Goal: Find specific page/section: Find specific page/section

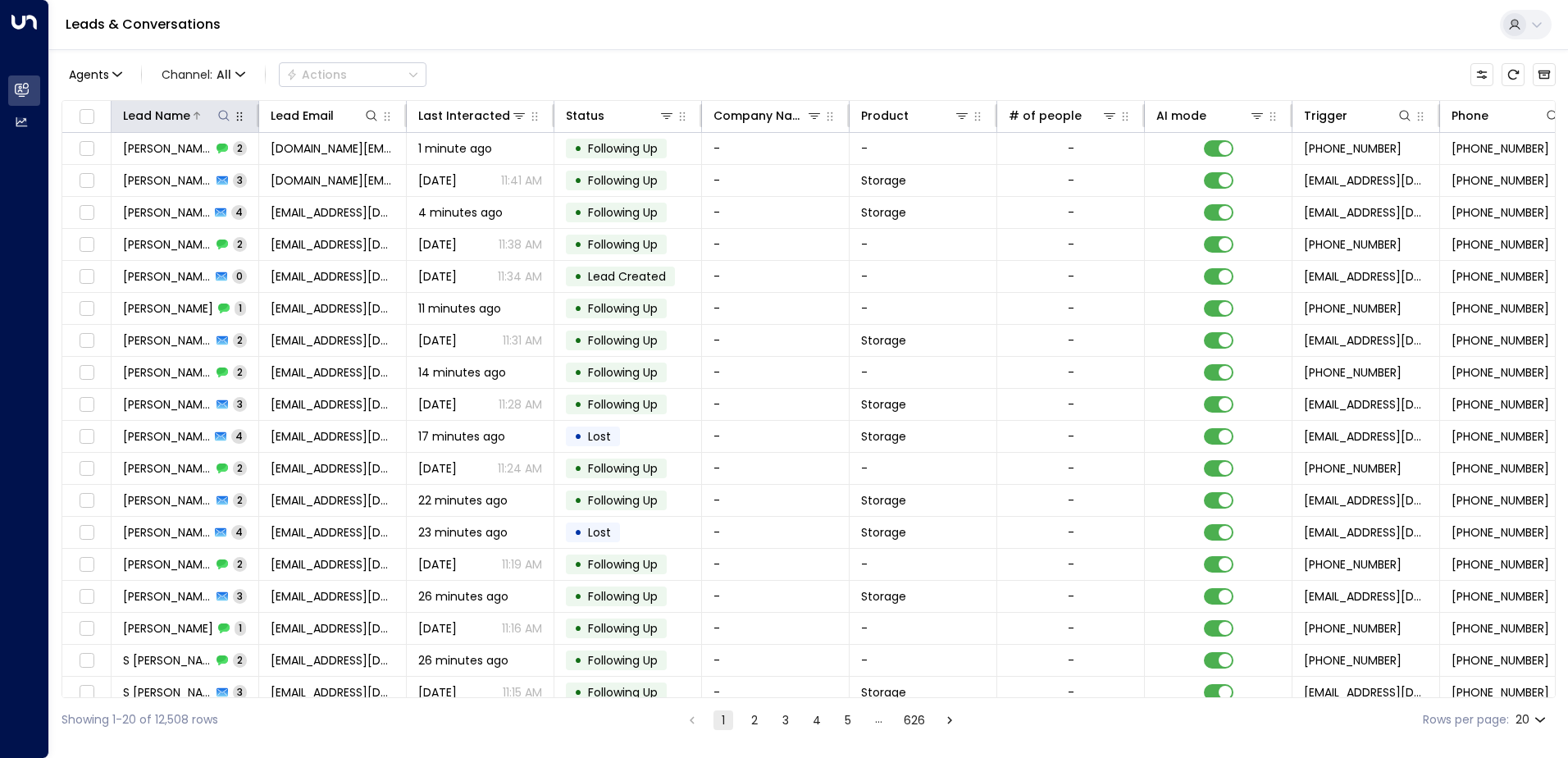
click at [222, 111] on icon at bounding box center [223, 115] width 11 height 11
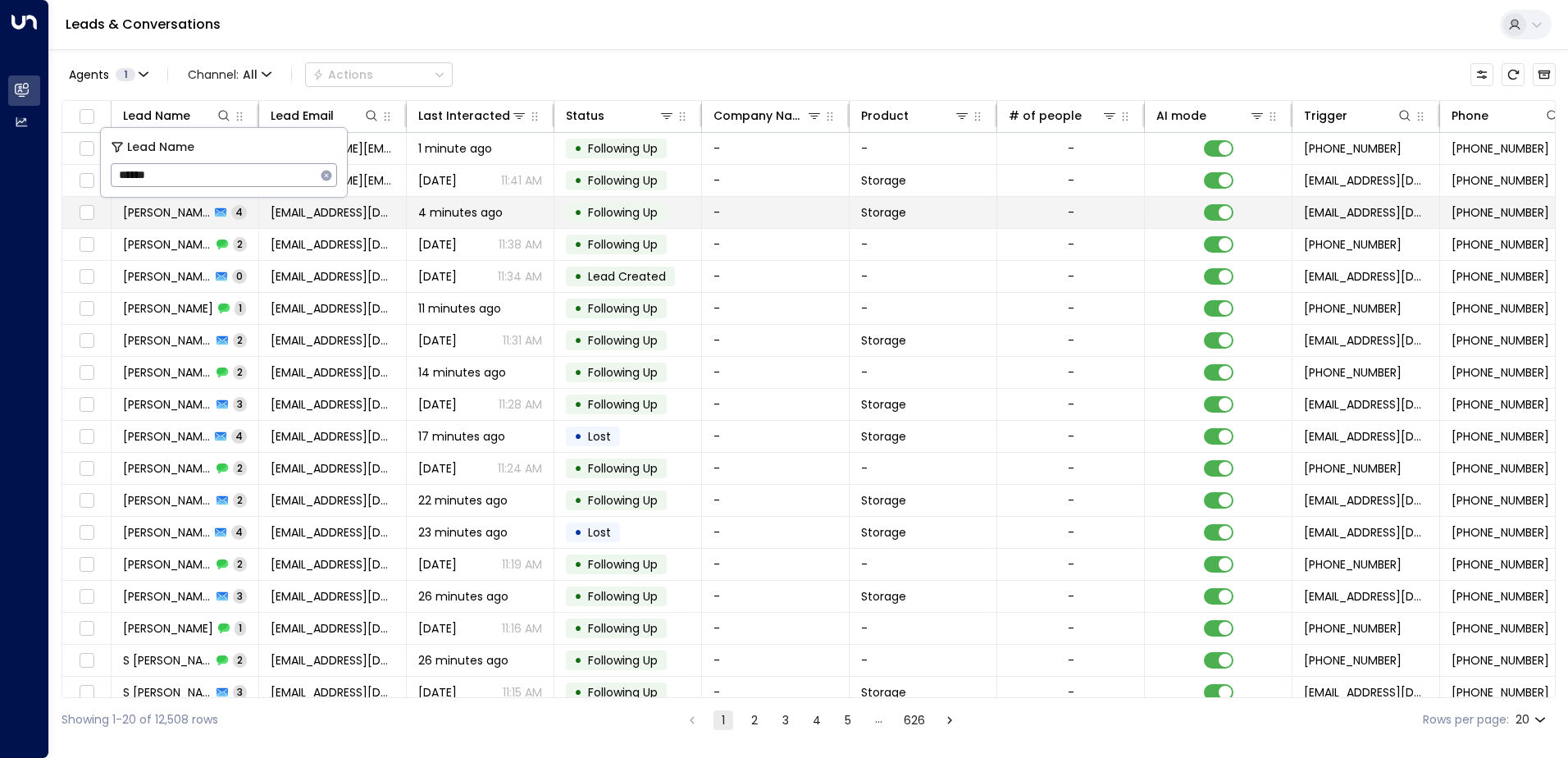
type input "******"
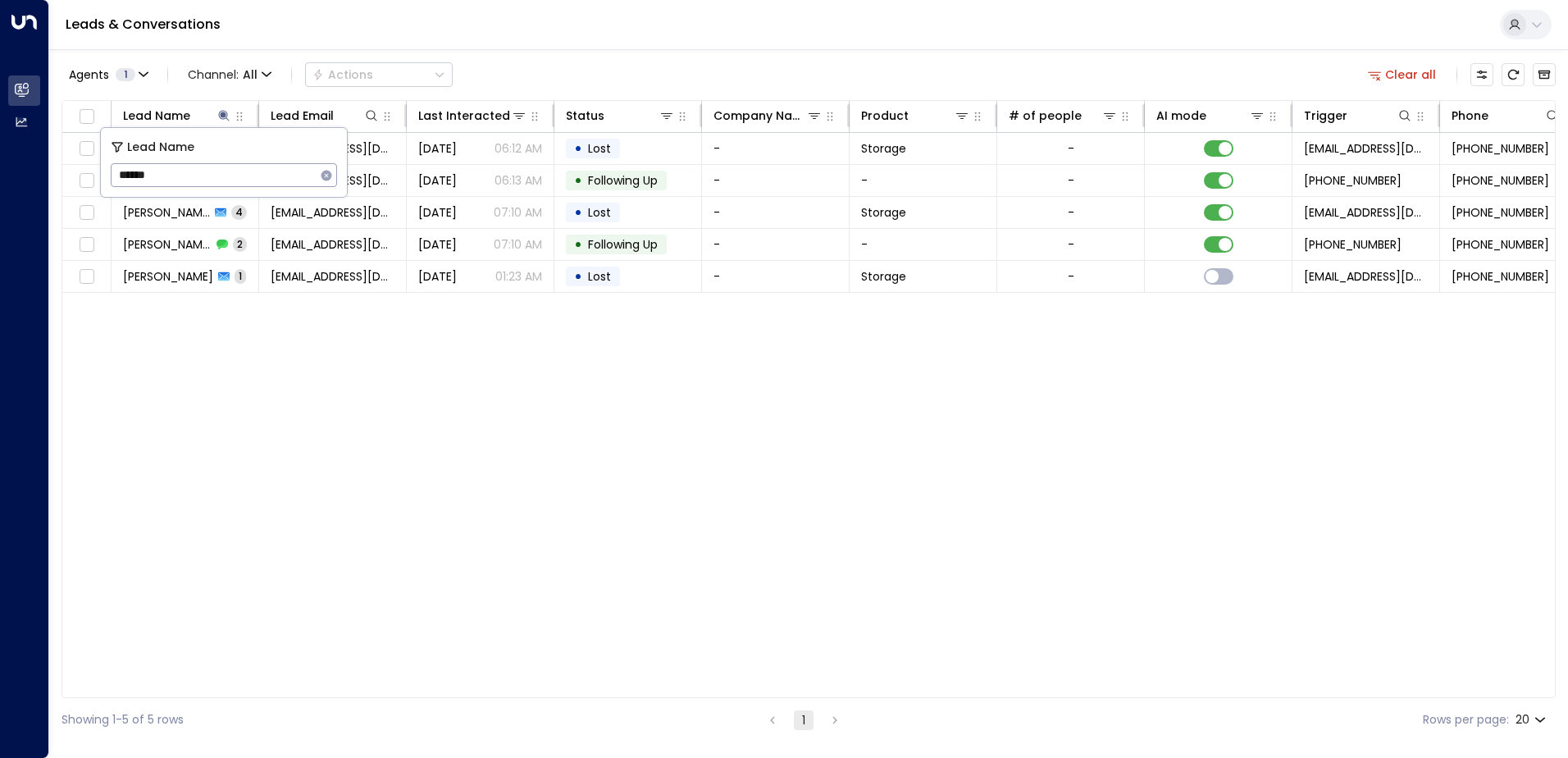
click at [333, 383] on div "Lead Name Lead Email Last Interacted Status Company Name Product # of people AI…" at bounding box center [809, 399] width 1495 height 598
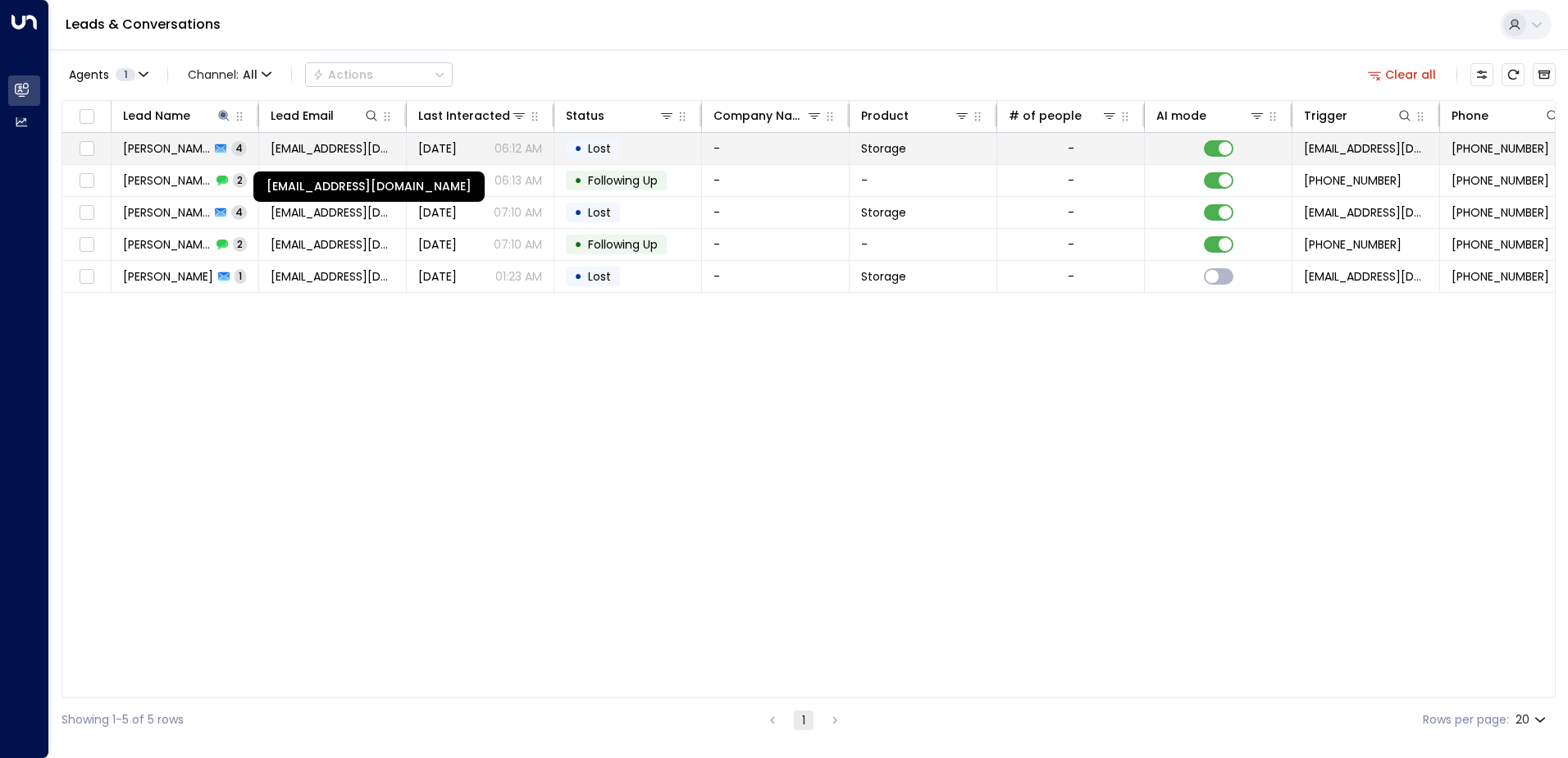
click at [361, 147] on span "laurs3008@gmail.com" at bounding box center [333, 148] width 124 height 16
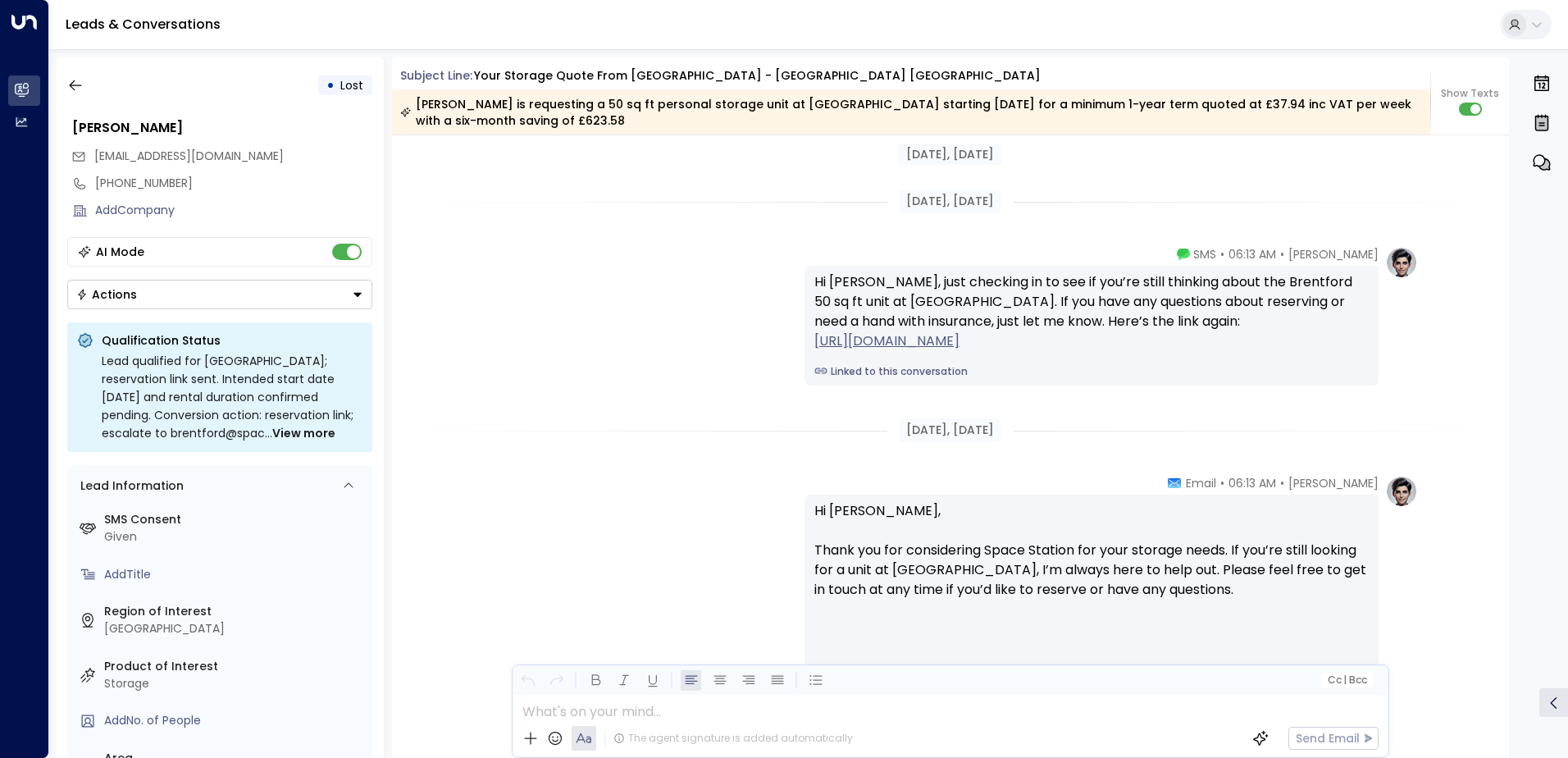
scroll to position [2590, 0]
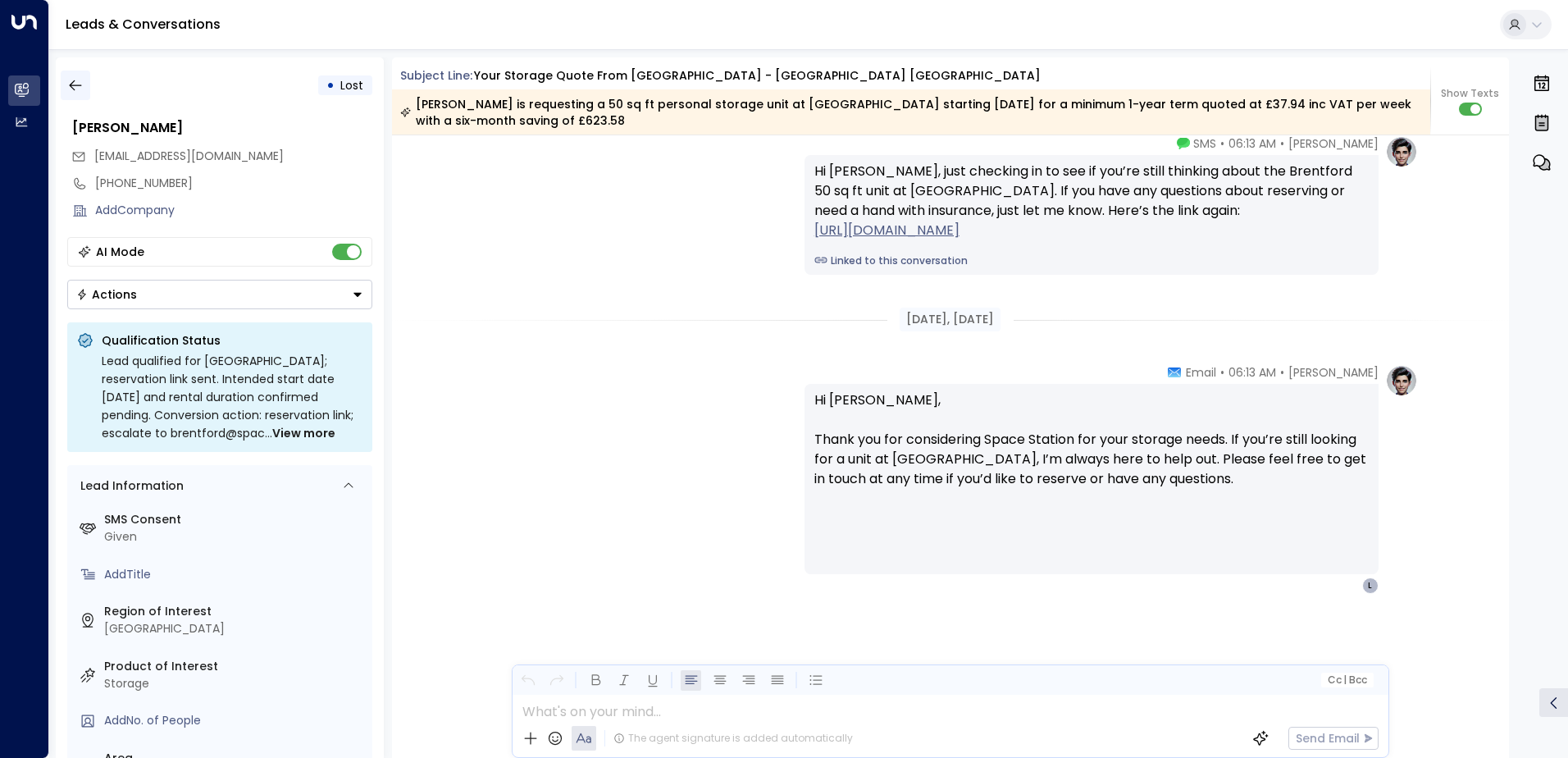
click at [79, 85] on icon "button" at bounding box center [75, 86] width 13 height 11
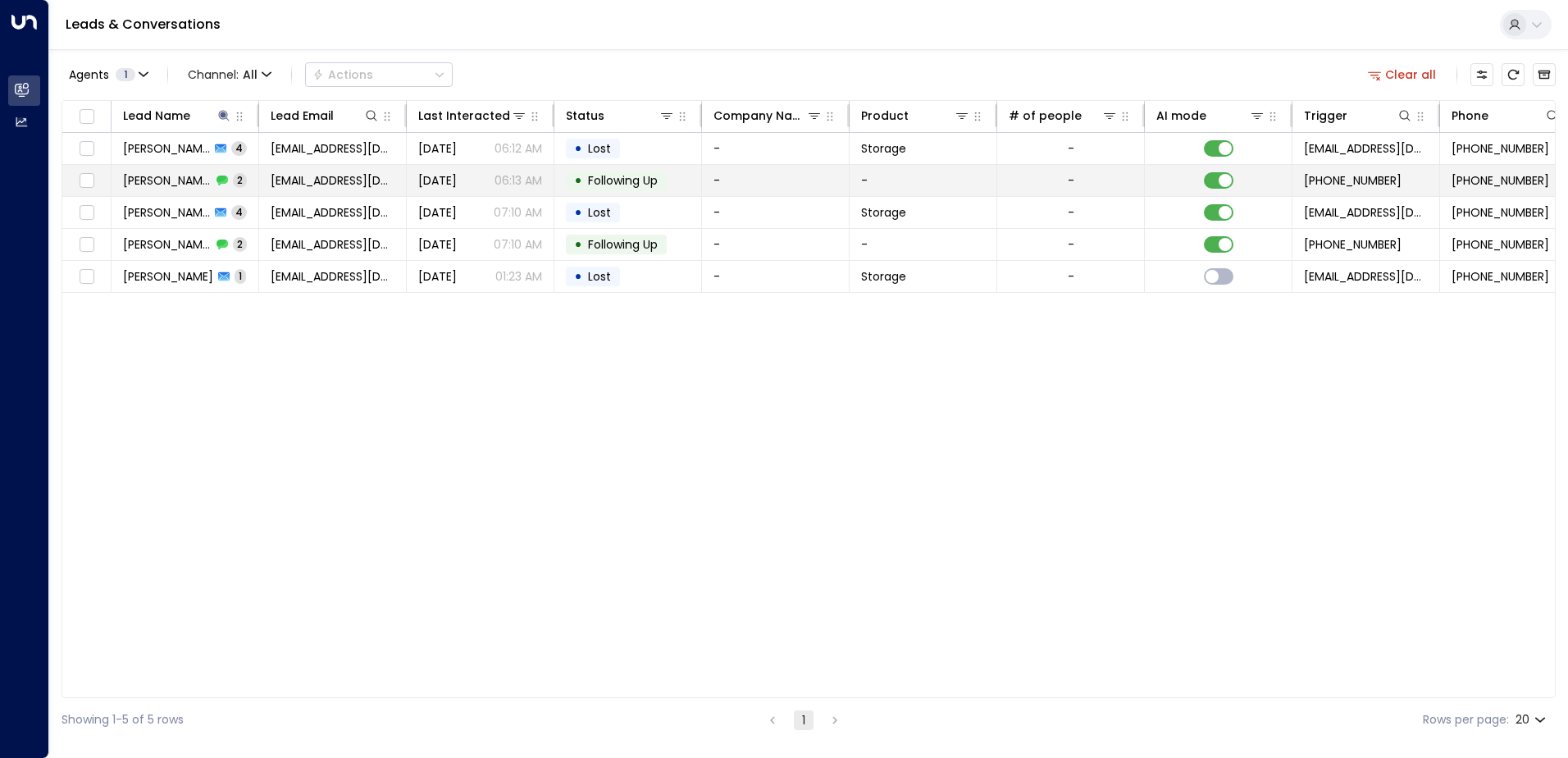
click at [334, 179] on span "laurs3008@gmail.com" at bounding box center [333, 181] width 124 height 16
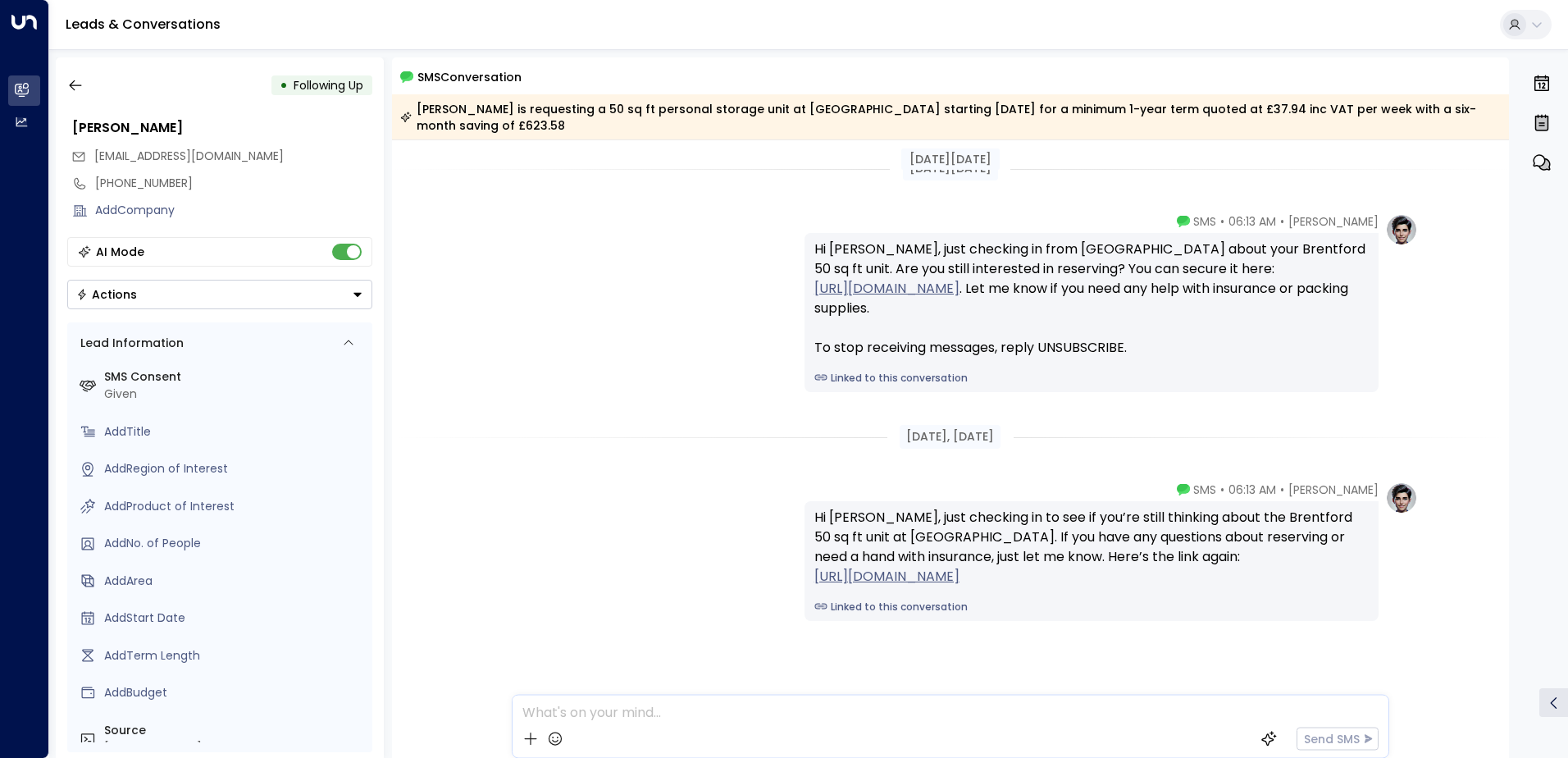
scroll to position [27, 0]
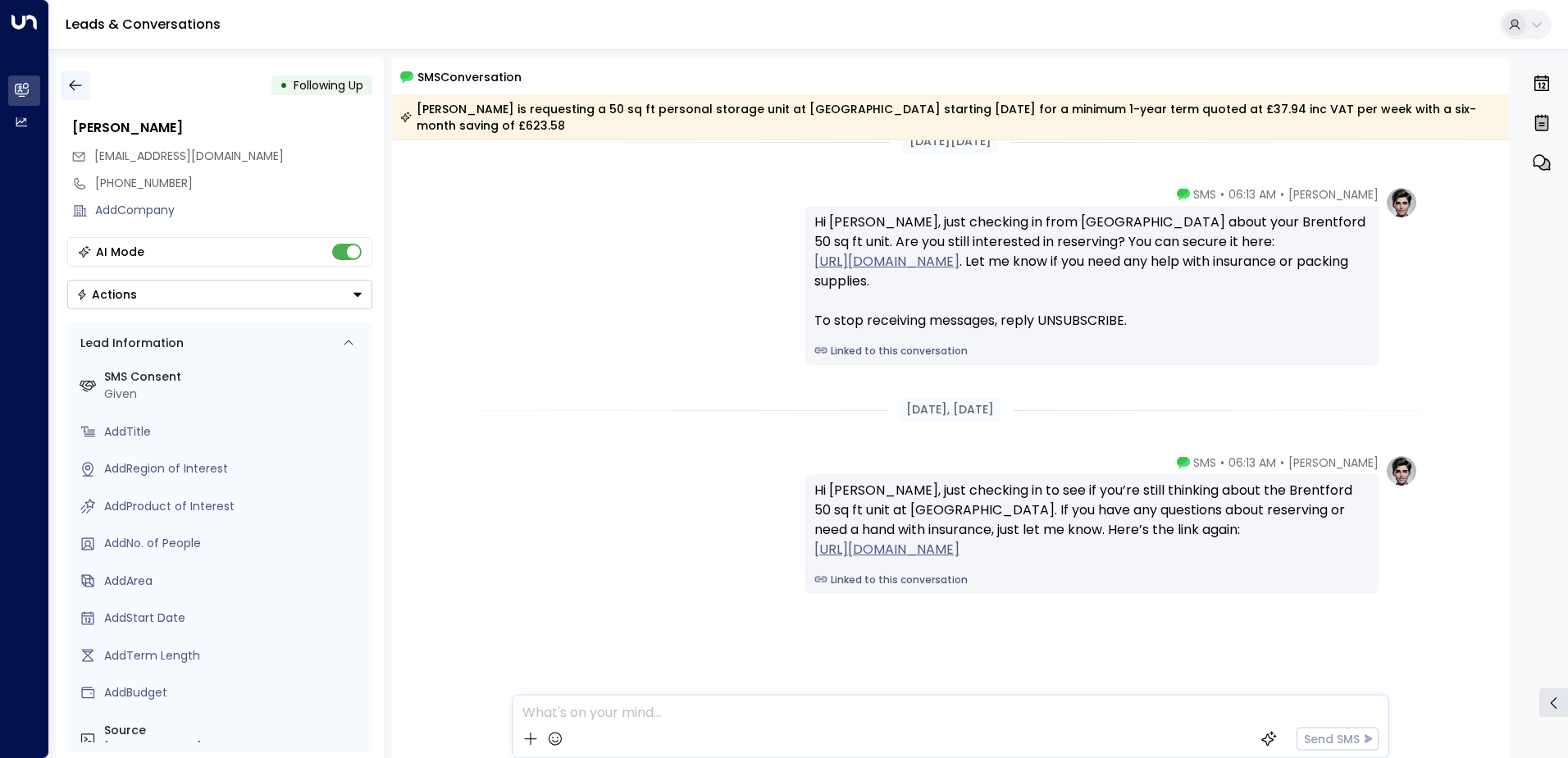
click at [73, 88] on icon "button" at bounding box center [75, 85] width 16 height 16
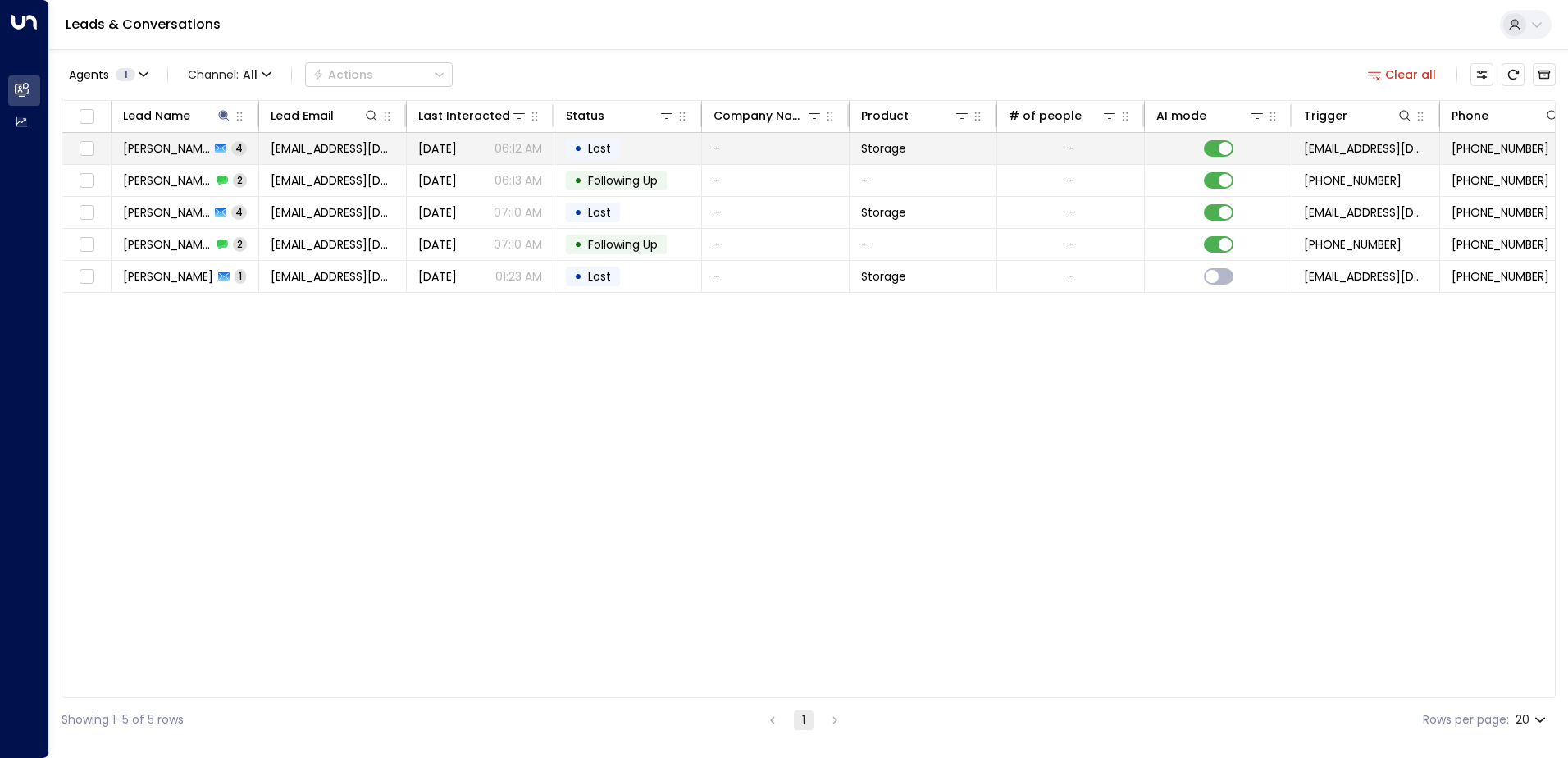
click at [265, 150] on td "laurs3008@gmail.com" at bounding box center [333, 148] width 148 height 31
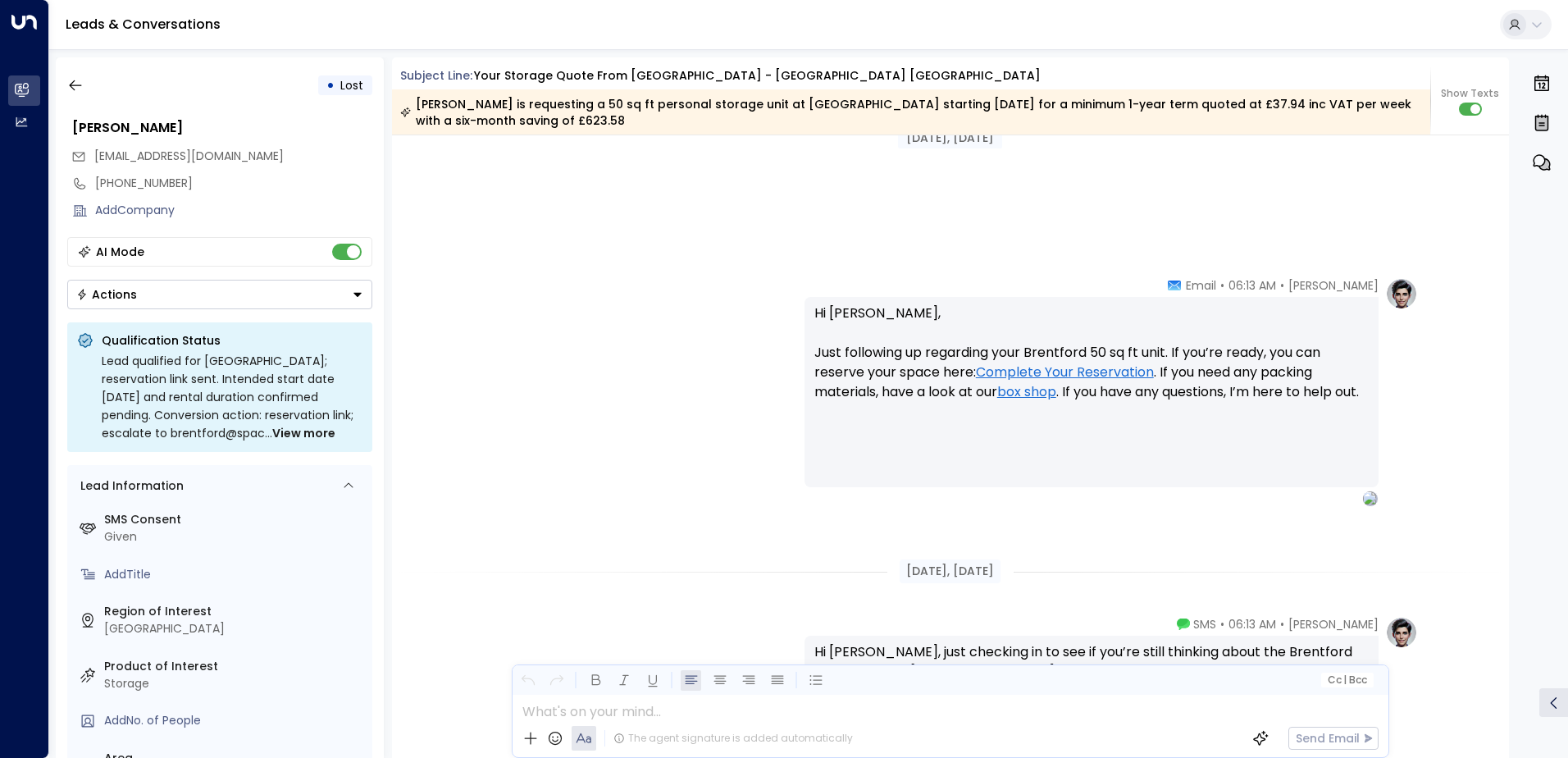
scroll to position [2478, 0]
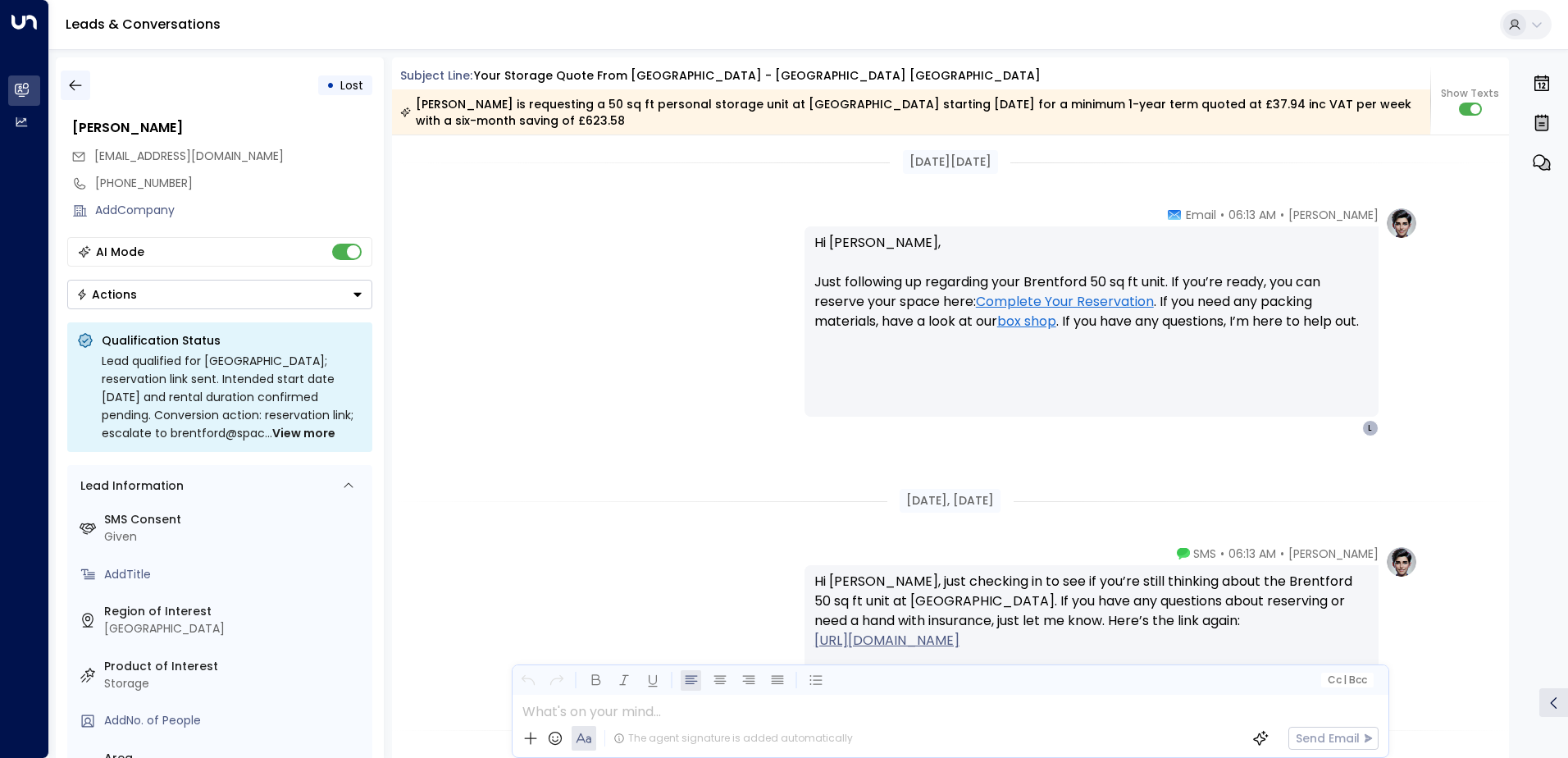
click at [72, 86] on icon "button" at bounding box center [75, 85] width 16 height 16
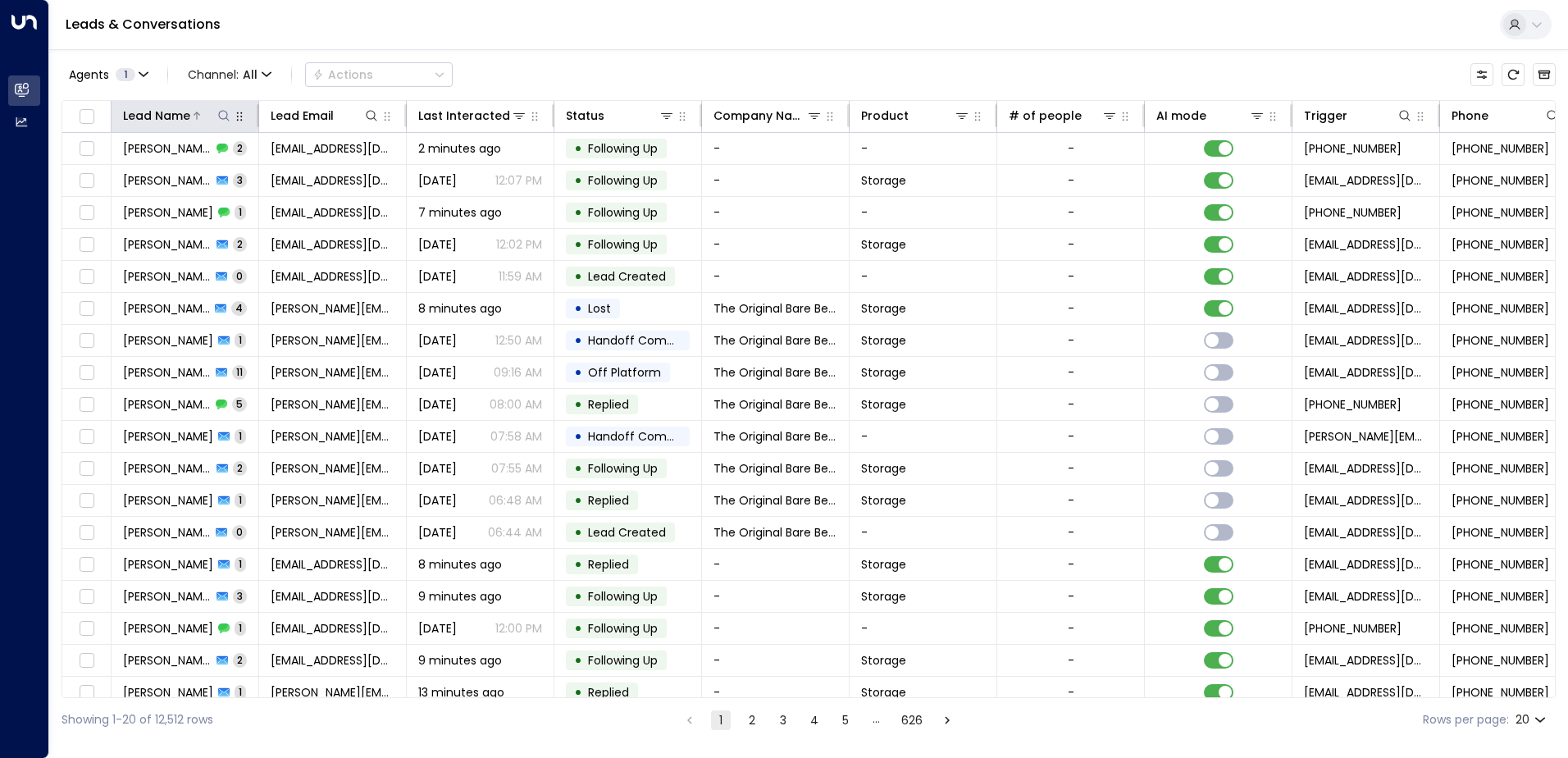
click at [223, 115] on icon at bounding box center [223, 115] width 13 height 13
type input "*******"
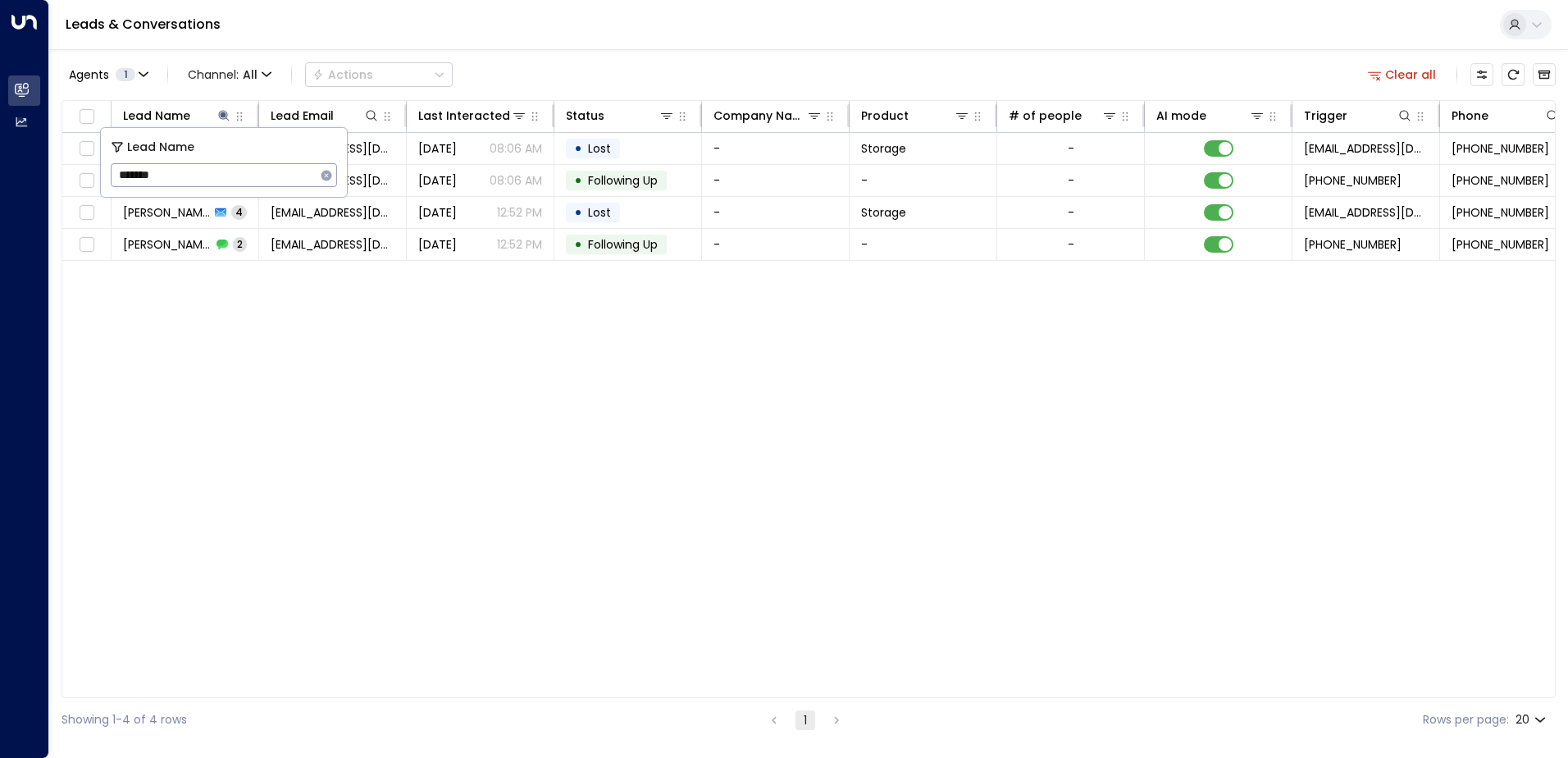
click at [266, 330] on div "Lead Name Lead Email Last Interacted Status Company Name Product # of people AI…" at bounding box center [809, 399] width 1495 height 598
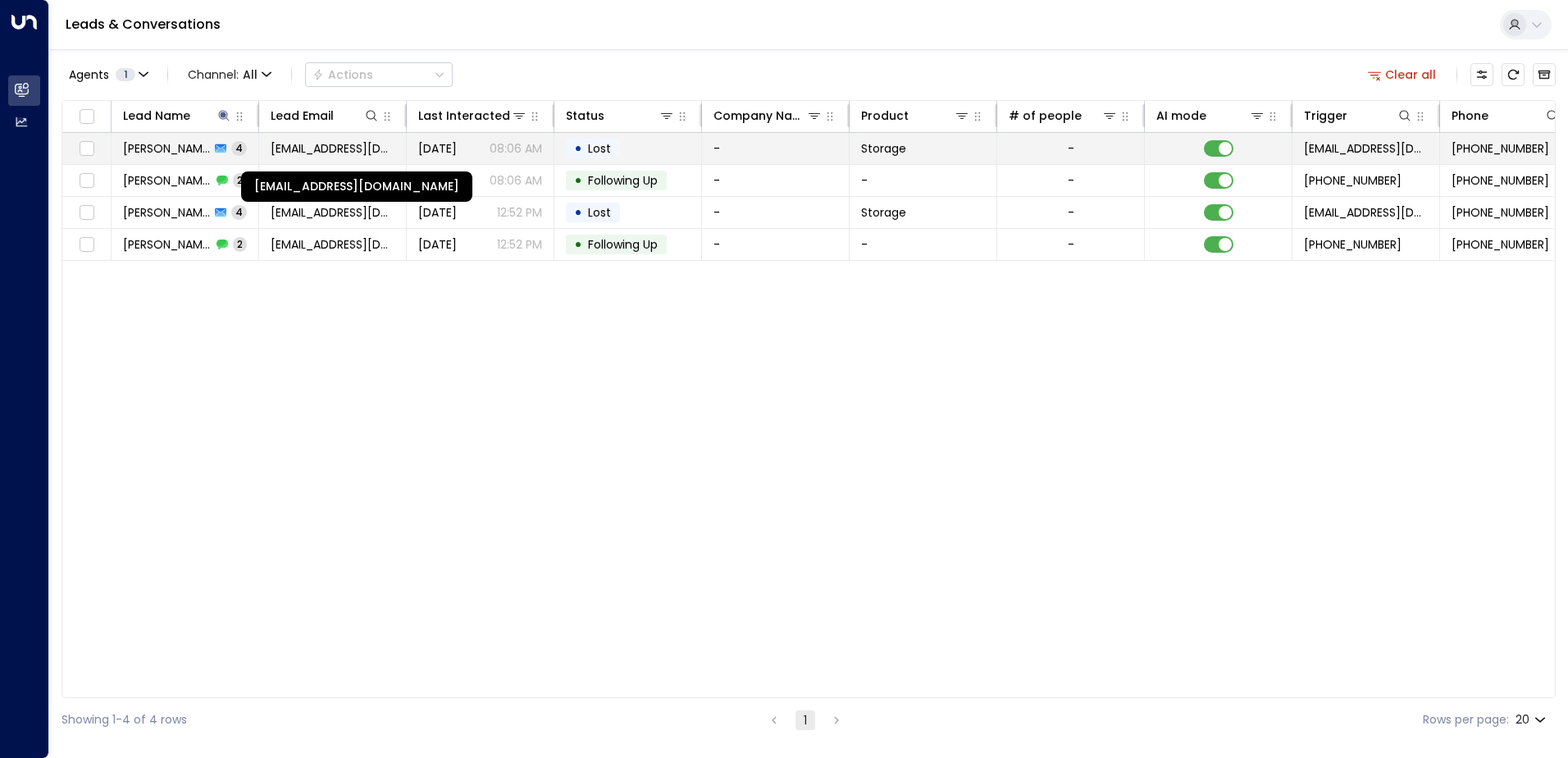
click at [325, 144] on span "[EMAIL_ADDRESS][DOMAIN_NAME]" at bounding box center [333, 148] width 124 height 16
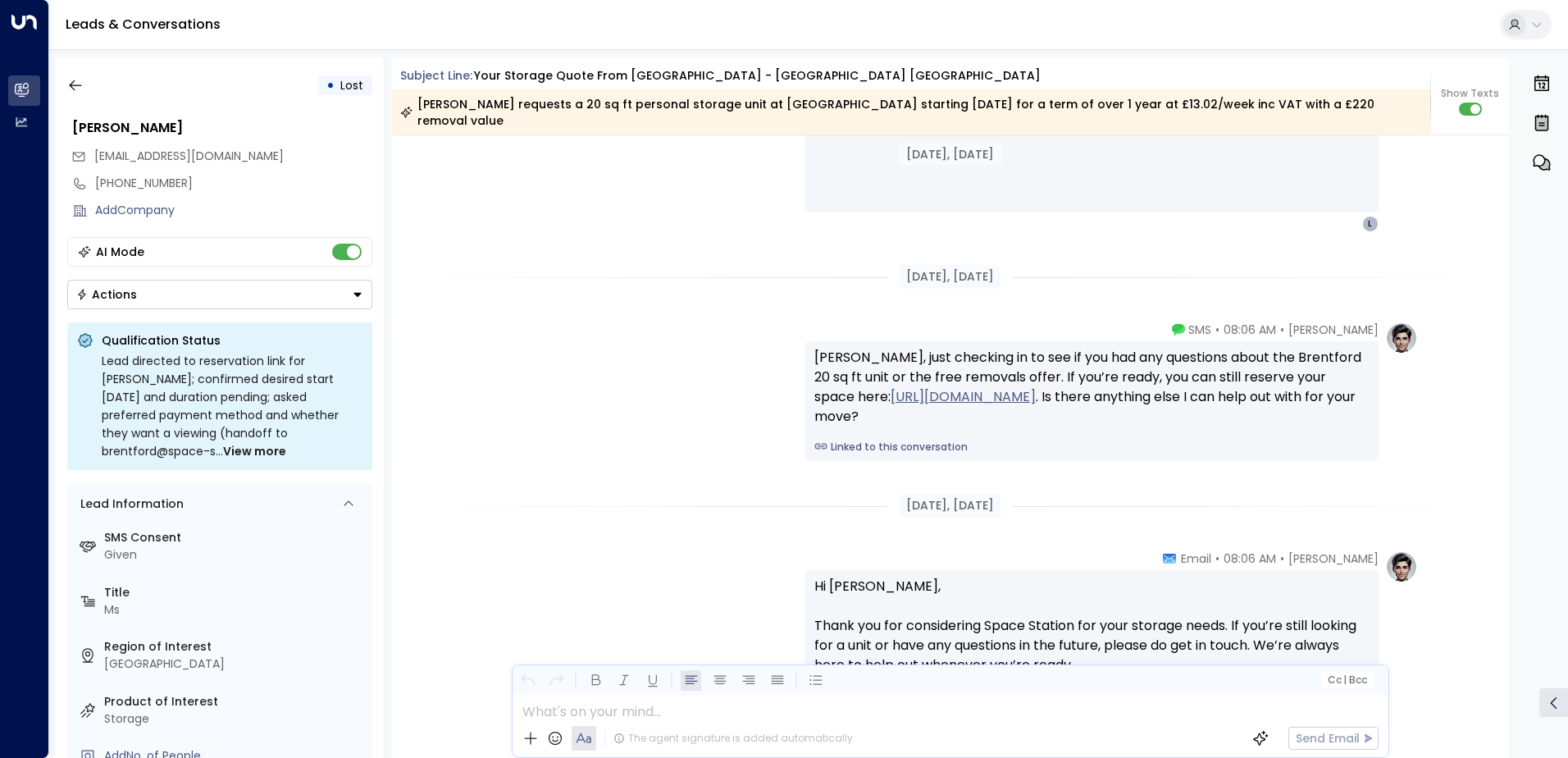
scroll to position [2475, 0]
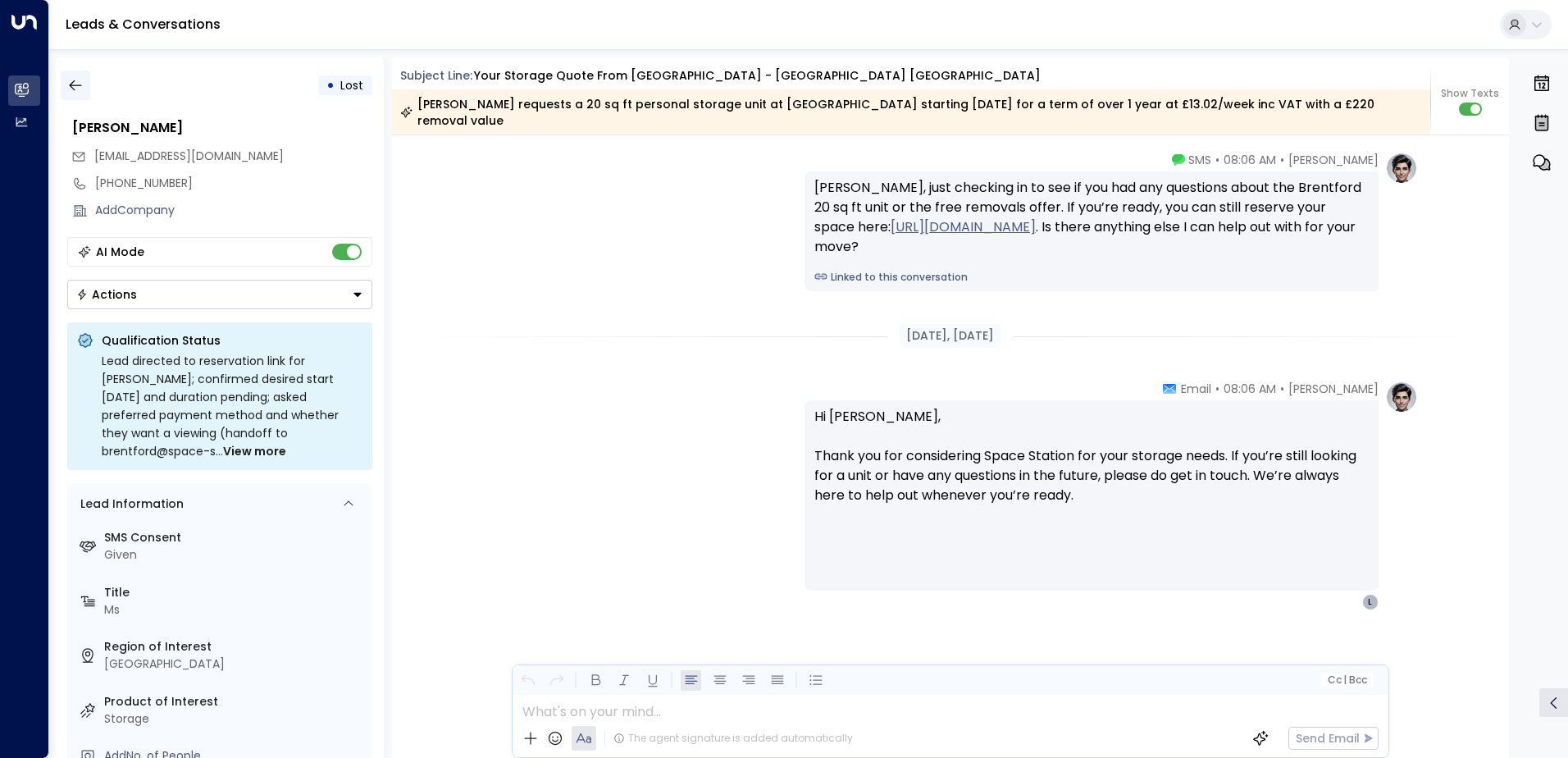
click at [67, 81] on icon "button" at bounding box center [75, 85] width 16 height 16
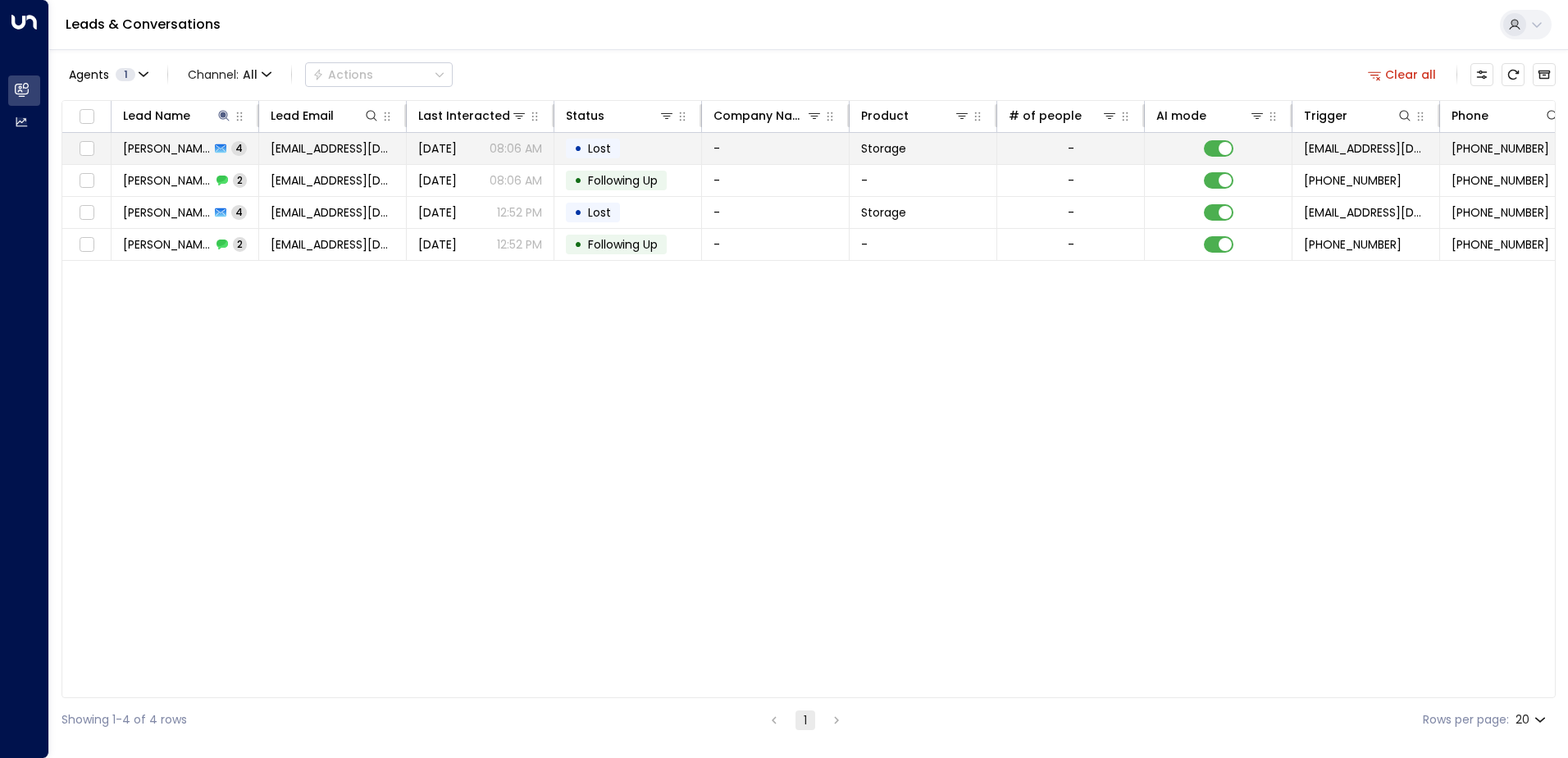
click at [366, 162] on td "[EMAIL_ADDRESS][DOMAIN_NAME]" at bounding box center [333, 148] width 148 height 31
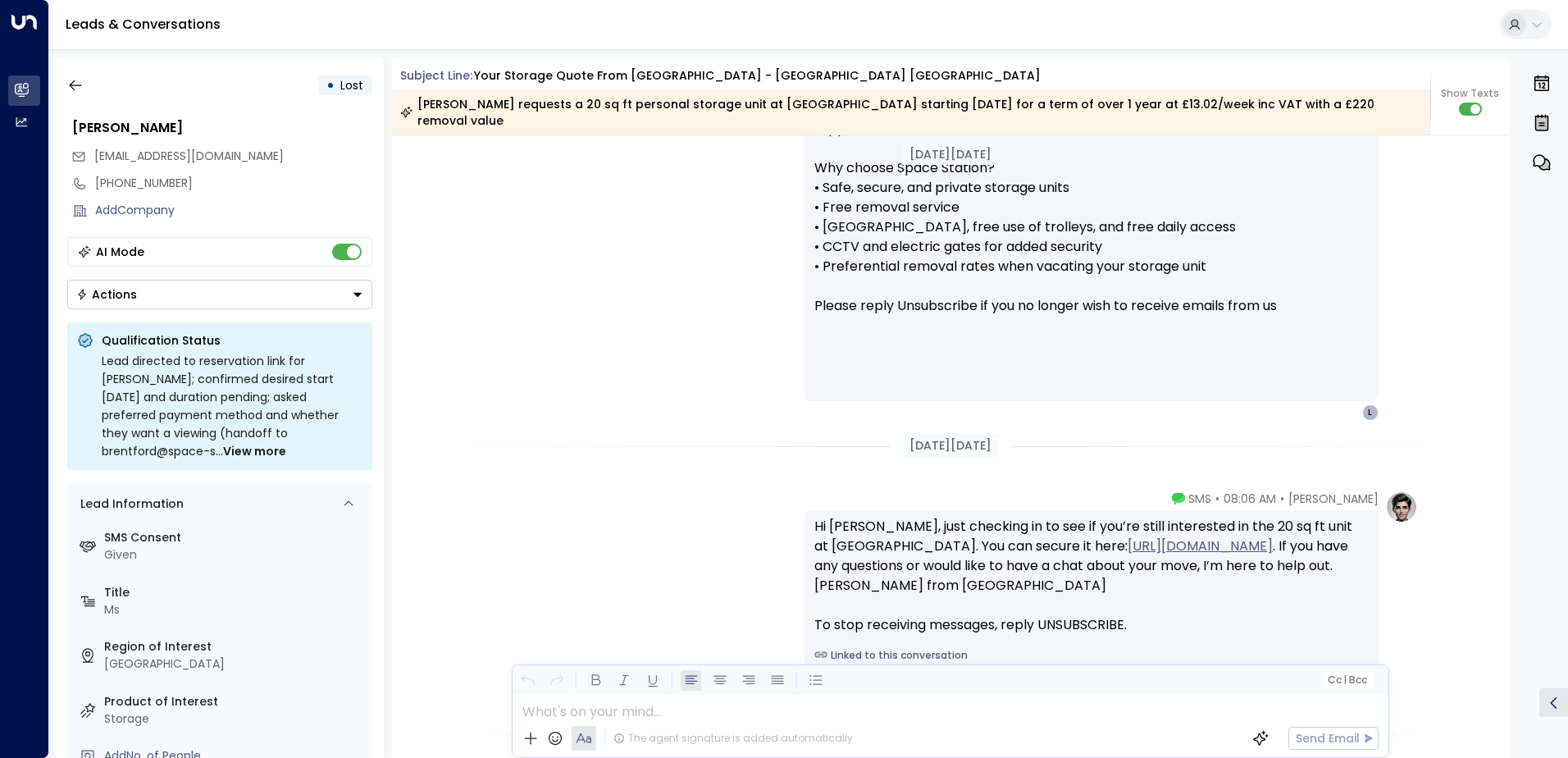
scroll to position [1573, 0]
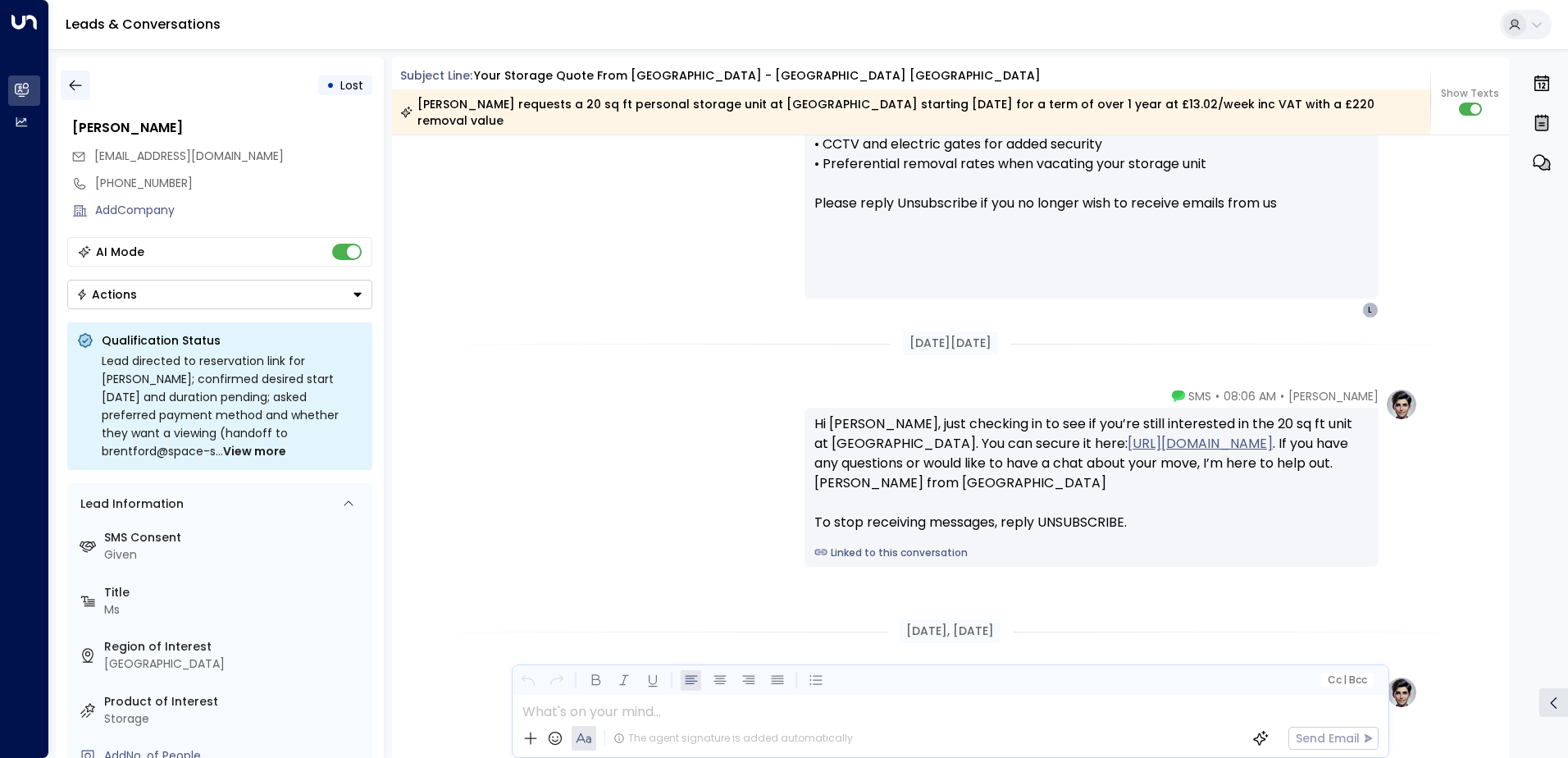
click at [75, 85] on icon "button" at bounding box center [75, 86] width 13 height 11
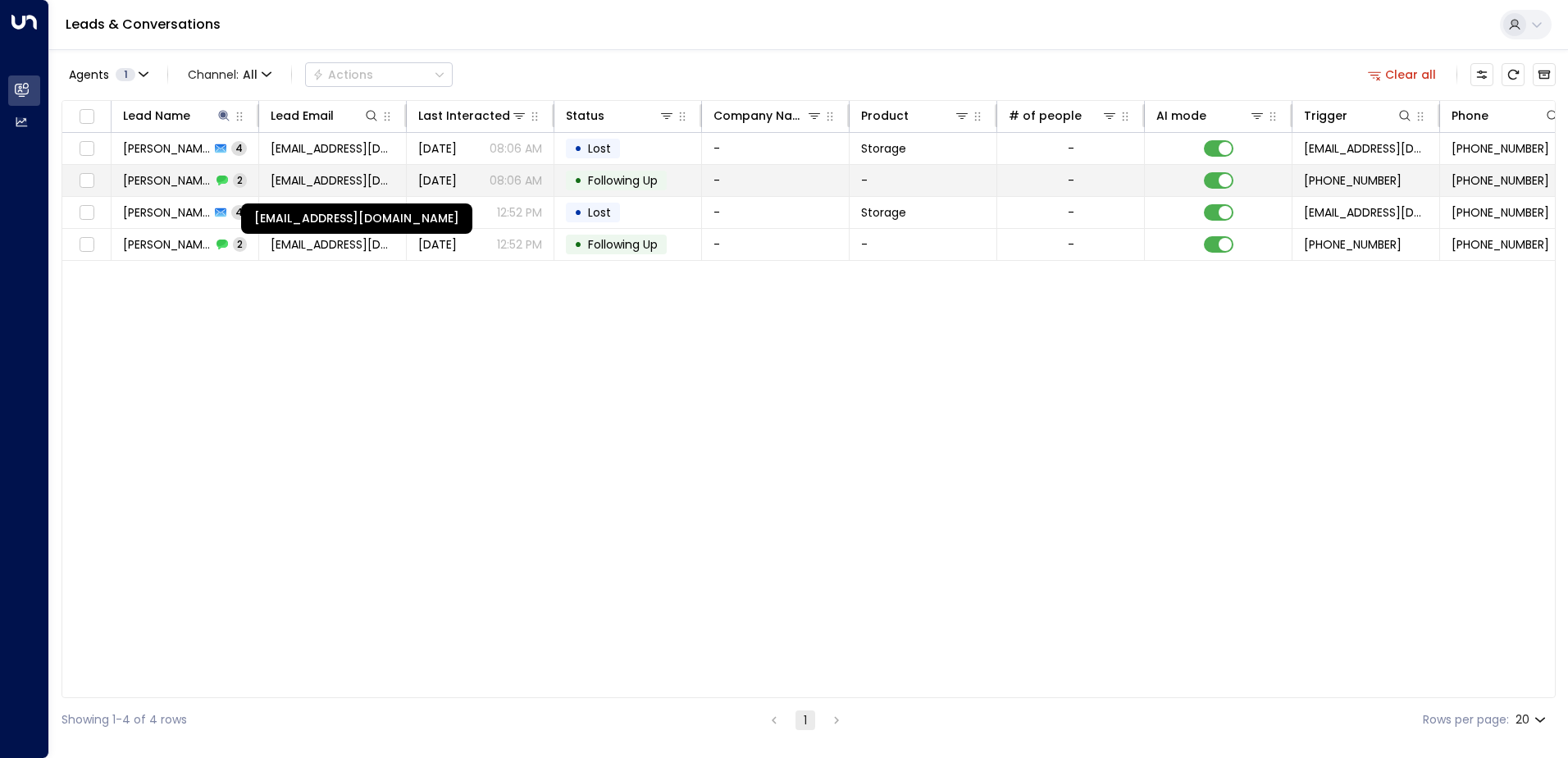
click at [341, 180] on span "[EMAIL_ADDRESS][DOMAIN_NAME]" at bounding box center [333, 181] width 124 height 16
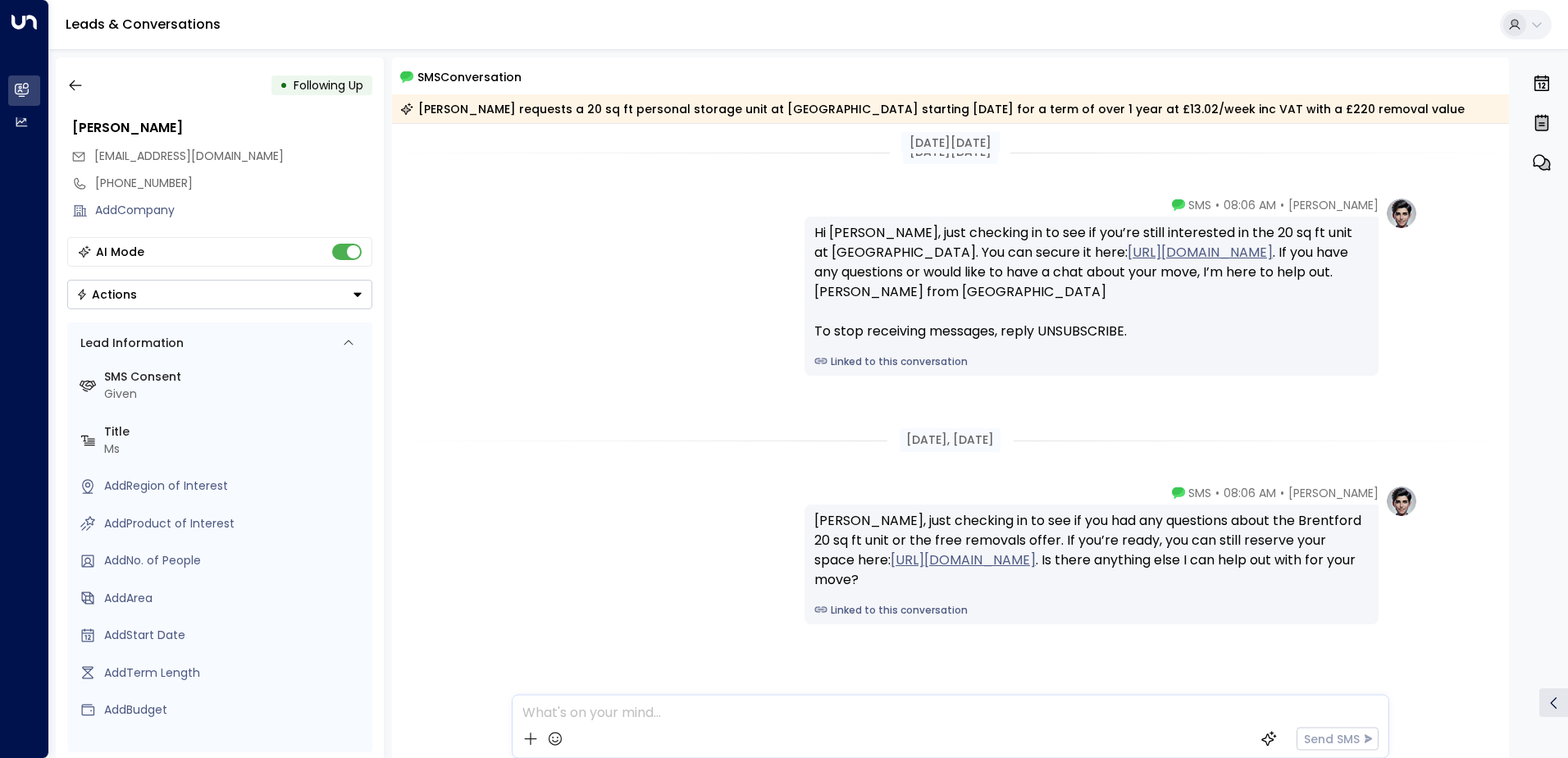
scroll to position [30, 0]
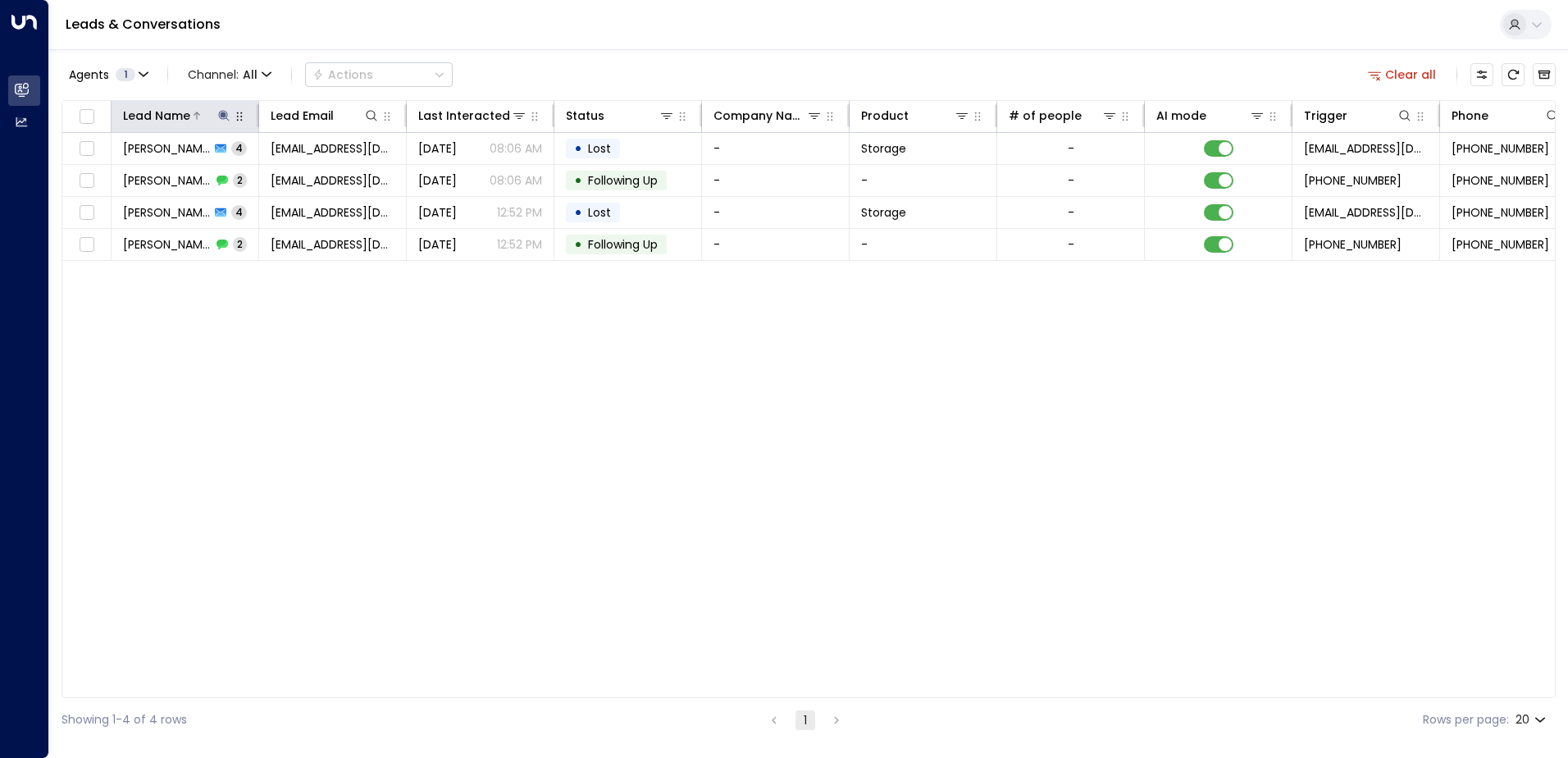
click at [227, 114] on icon at bounding box center [223, 115] width 11 height 11
drag, startPoint x: 160, startPoint y: 175, endPoint x: 114, endPoint y: 175, distance: 46.0
click at [114, 175] on input "*******" at bounding box center [213, 175] width 205 height 30
type input "*******"
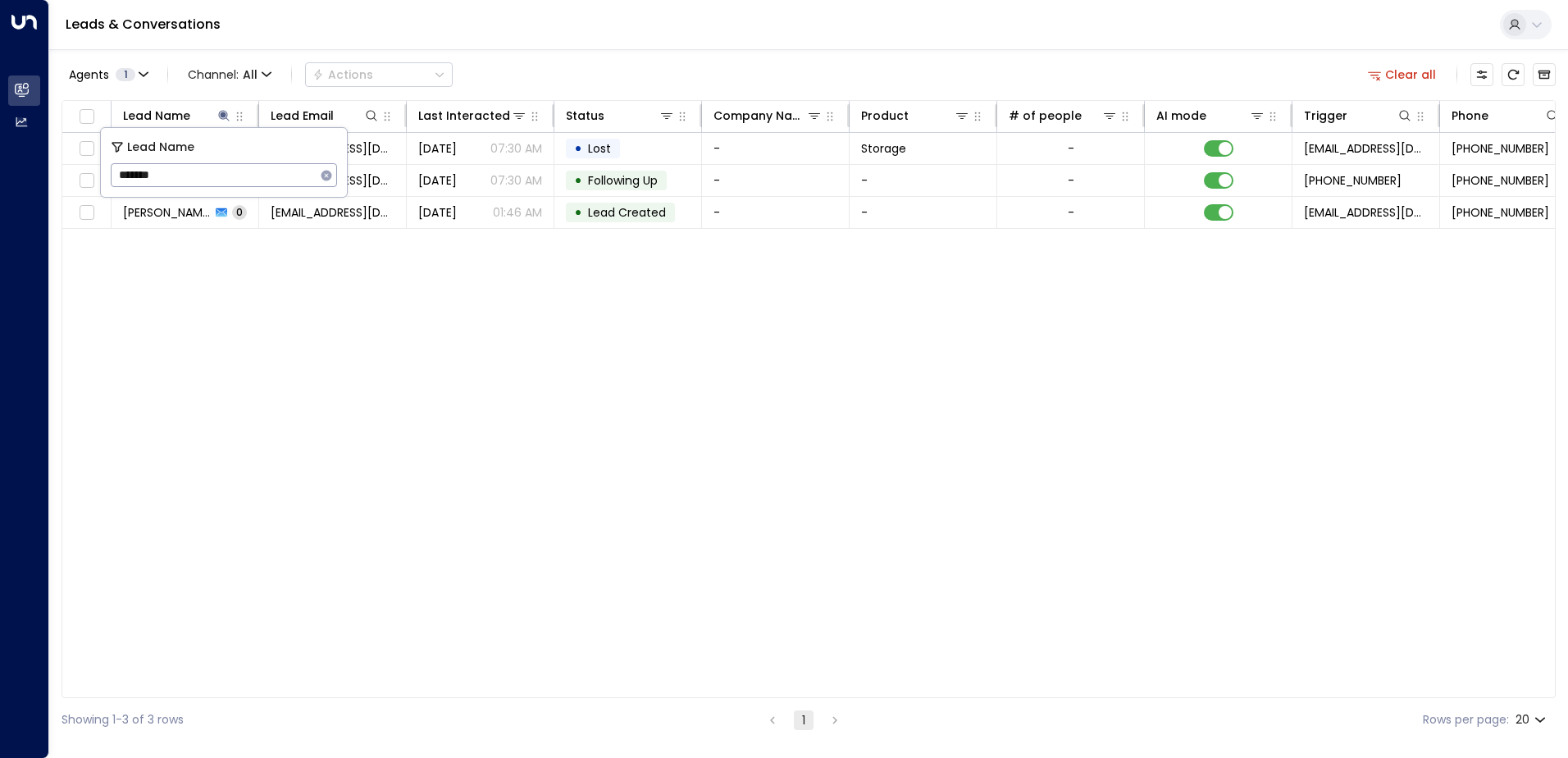
click at [348, 307] on div "Lead Name Lead Email Last Interacted Status Company Name Product # of people AI…" at bounding box center [809, 399] width 1495 height 598
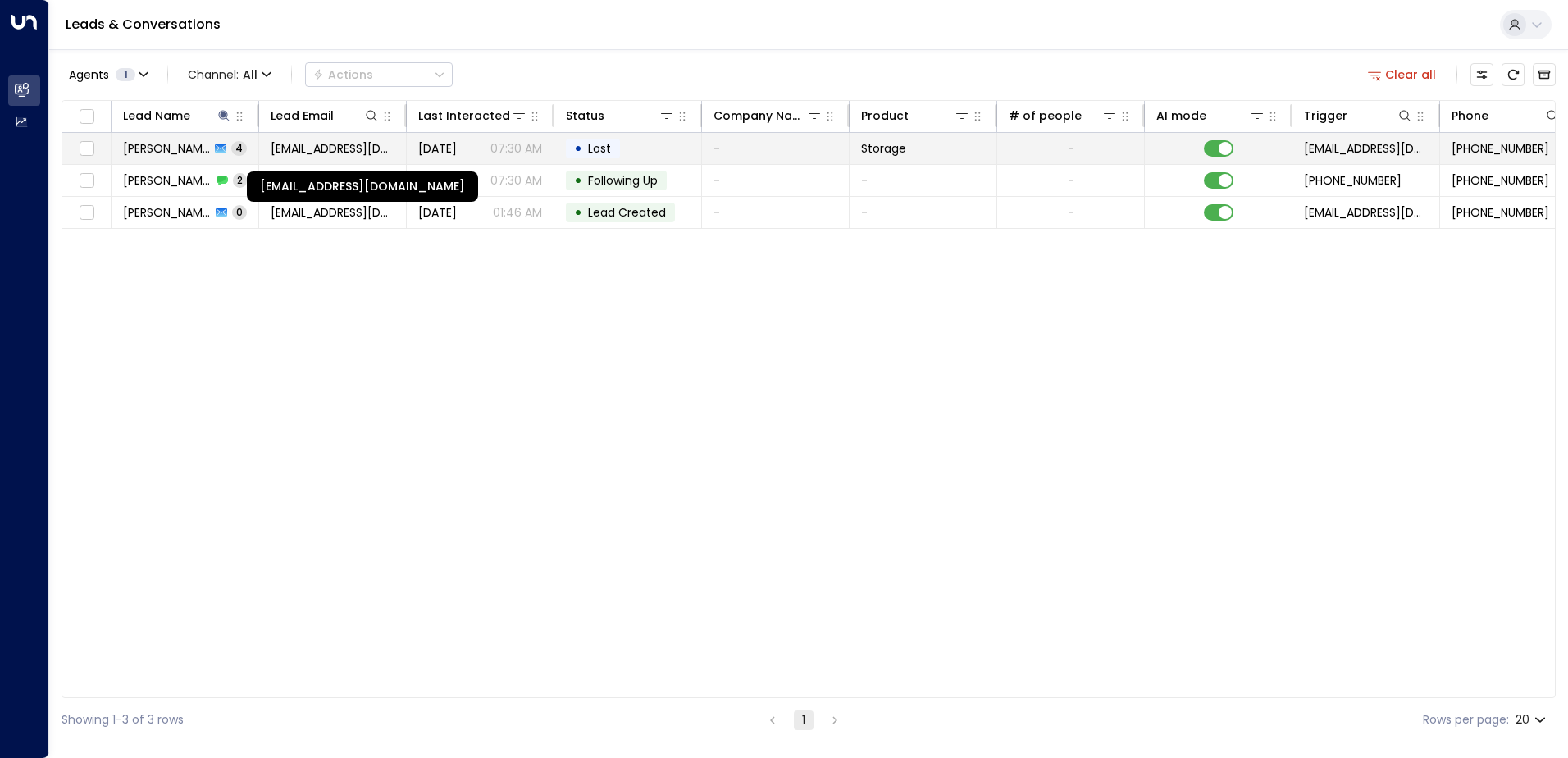
click at [324, 144] on span "[EMAIL_ADDRESS][DOMAIN_NAME]" at bounding box center [333, 148] width 124 height 16
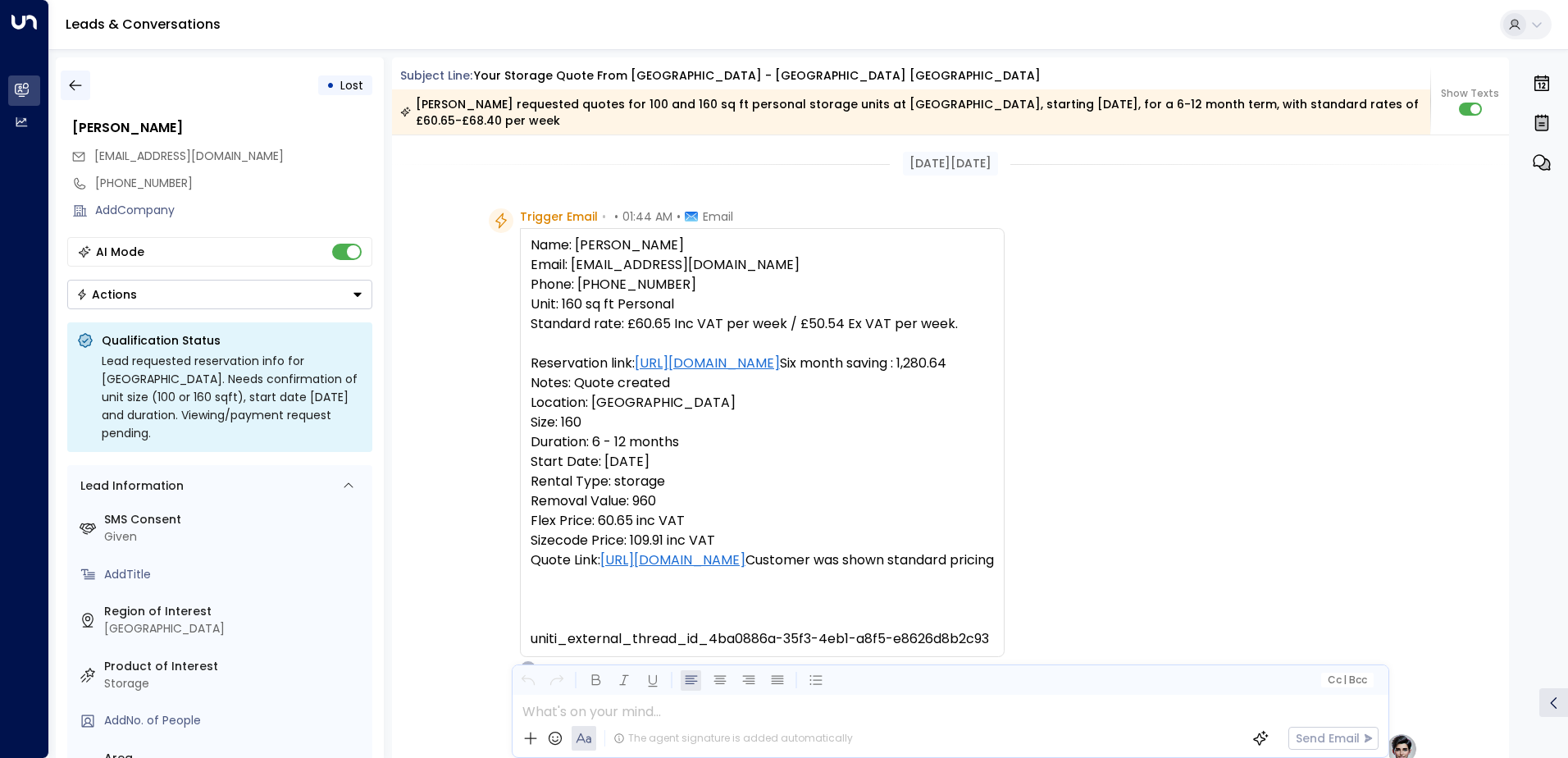
click at [85, 85] on button "button" at bounding box center [75, 85] width 30 height 29
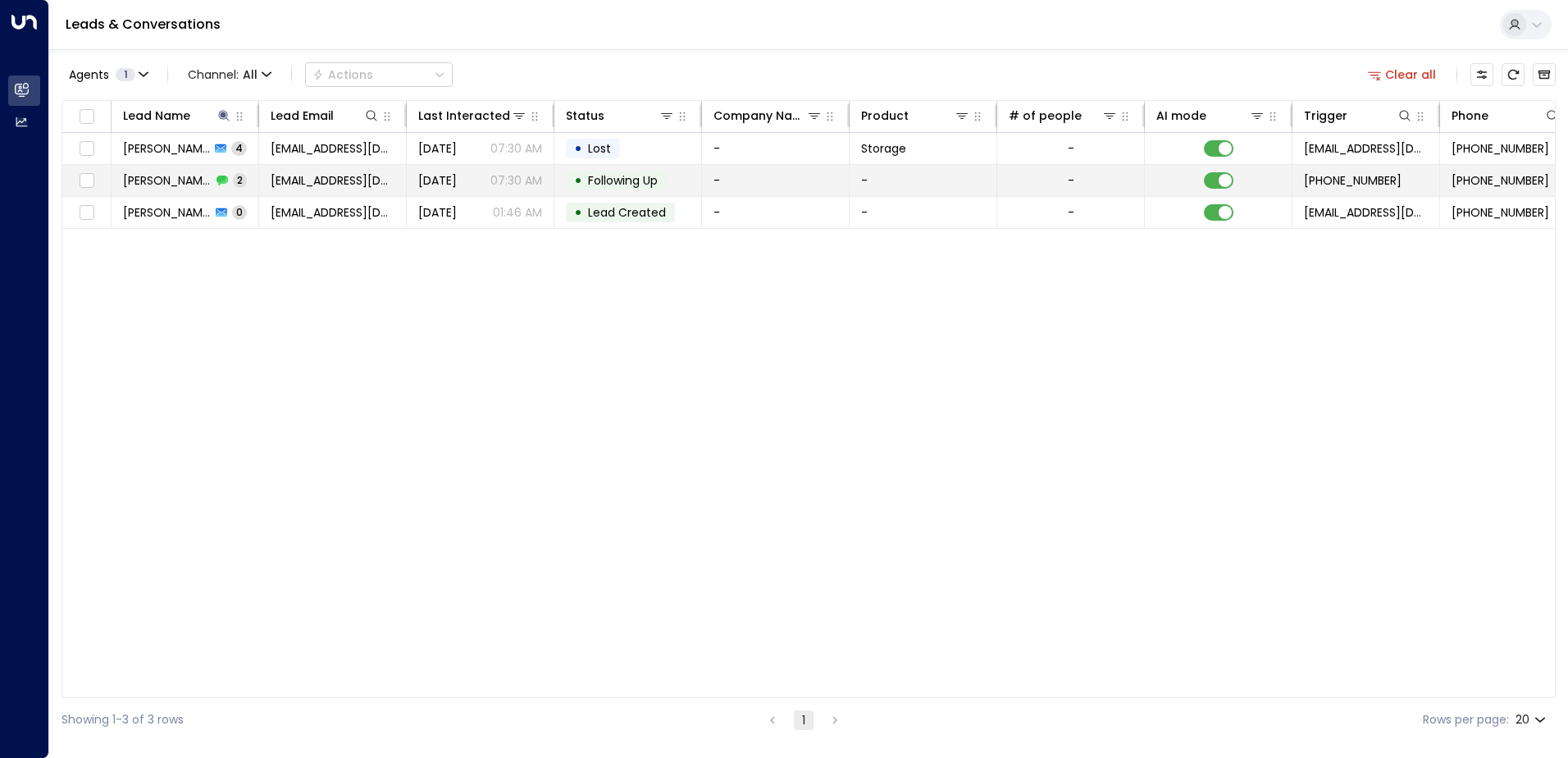
click at [198, 179] on div "[PERSON_NAME] 2" at bounding box center [185, 181] width 124 height 16
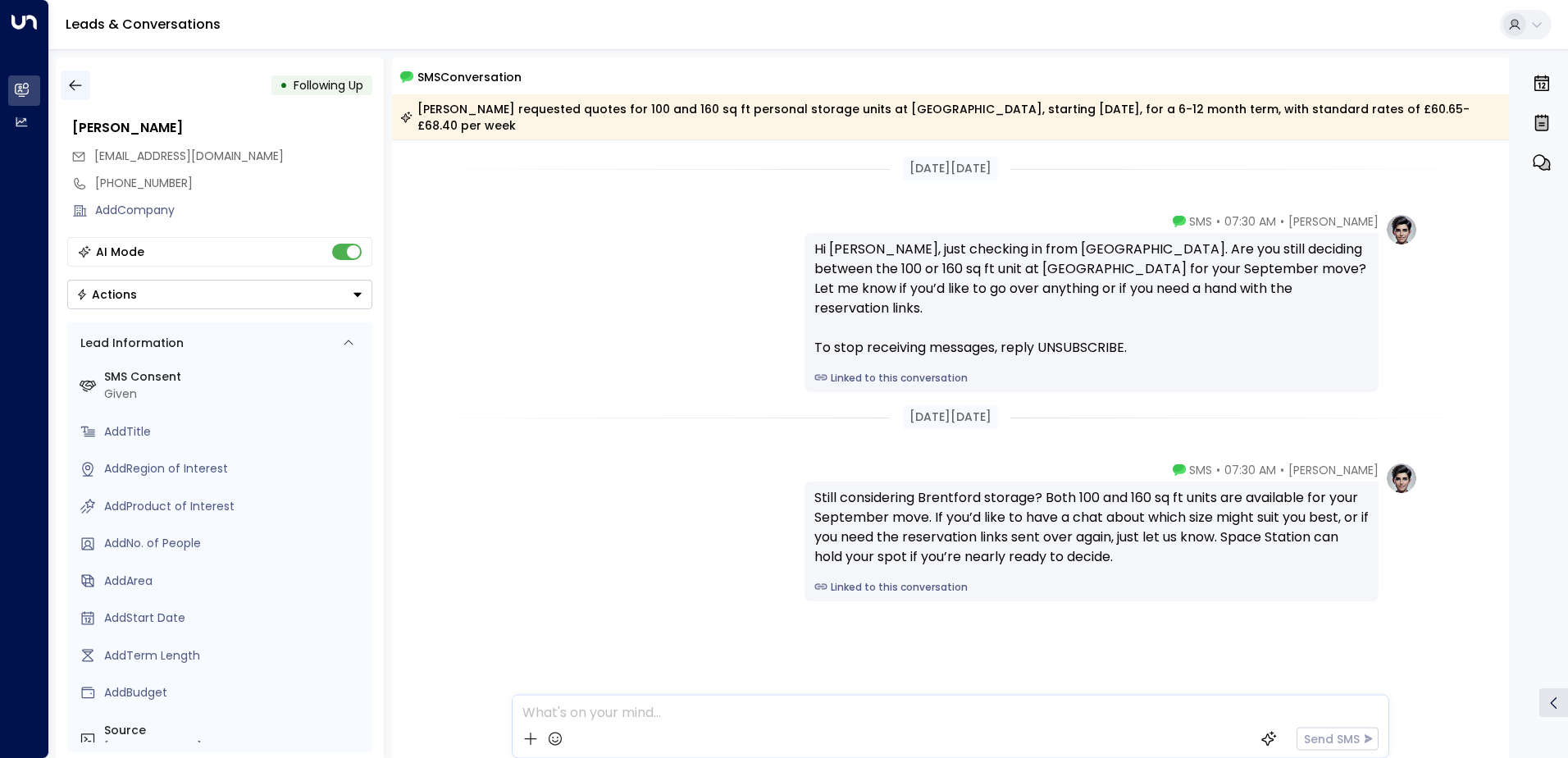
click at [75, 83] on icon "button" at bounding box center [75, 85] width 16 height 16
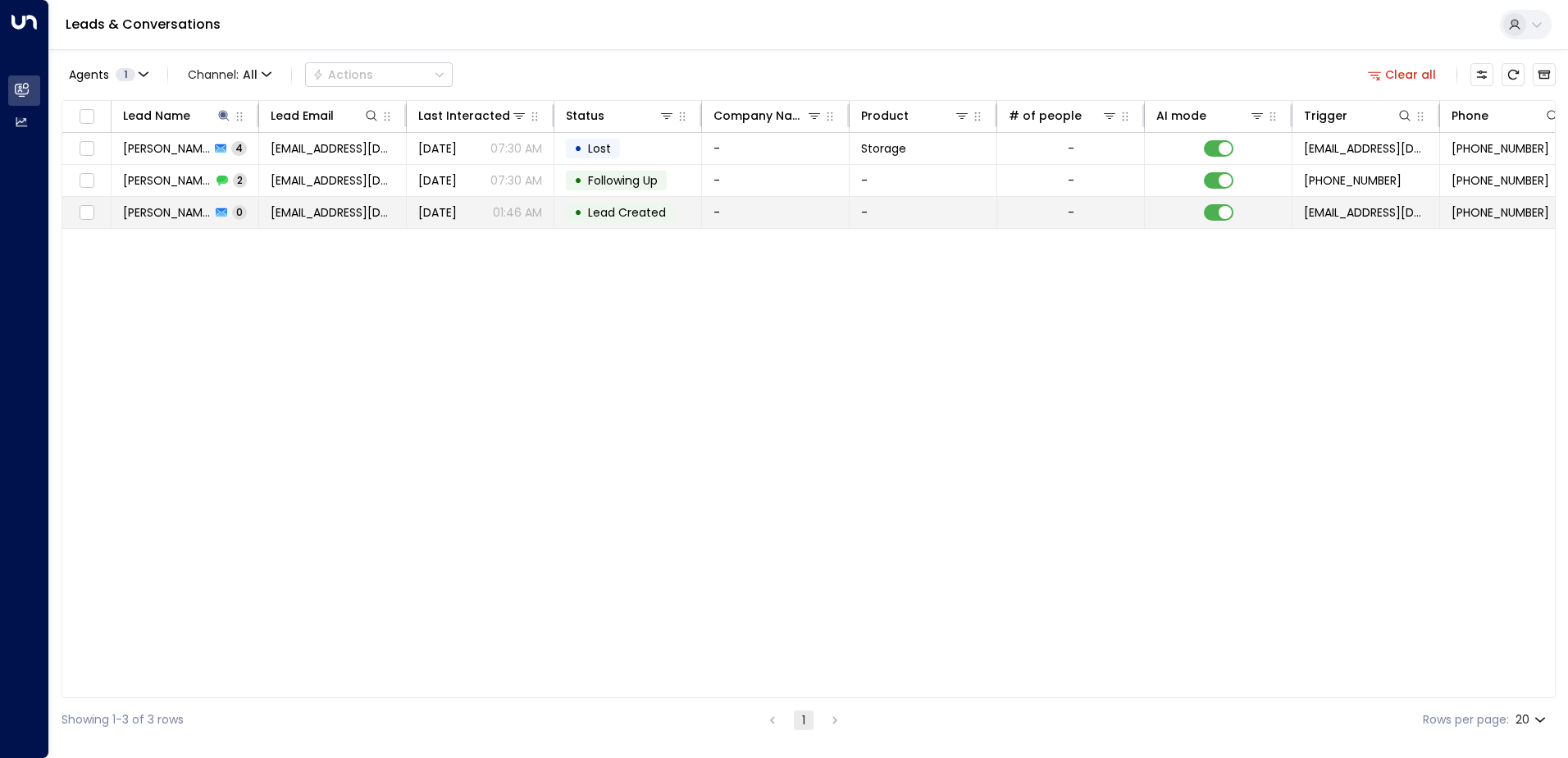
click at [251, 218] on td "[PERSON_NAME] 0" at bounding box center [185, 212] width 148 height 31
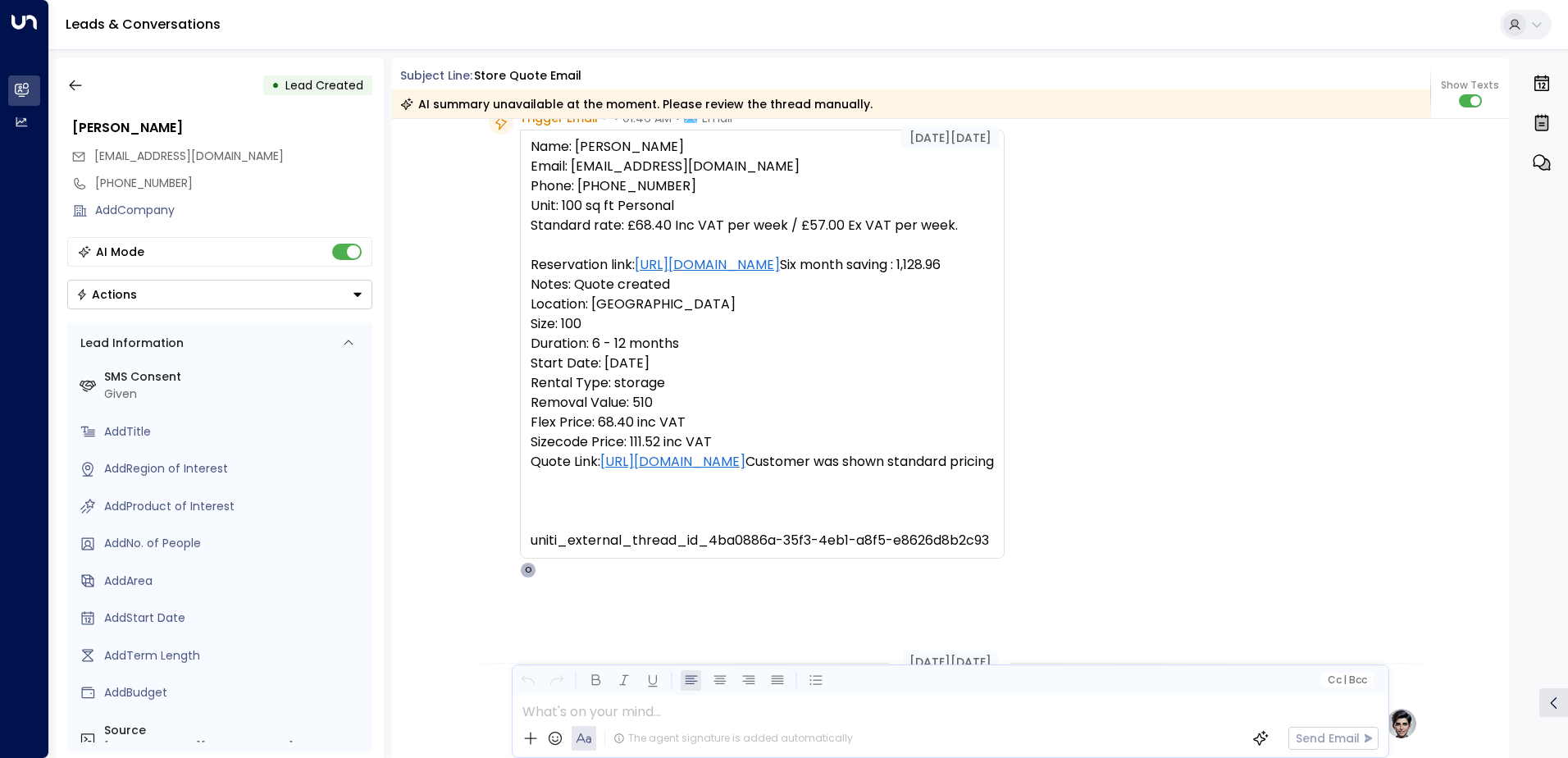
scroll to position [583, 0]
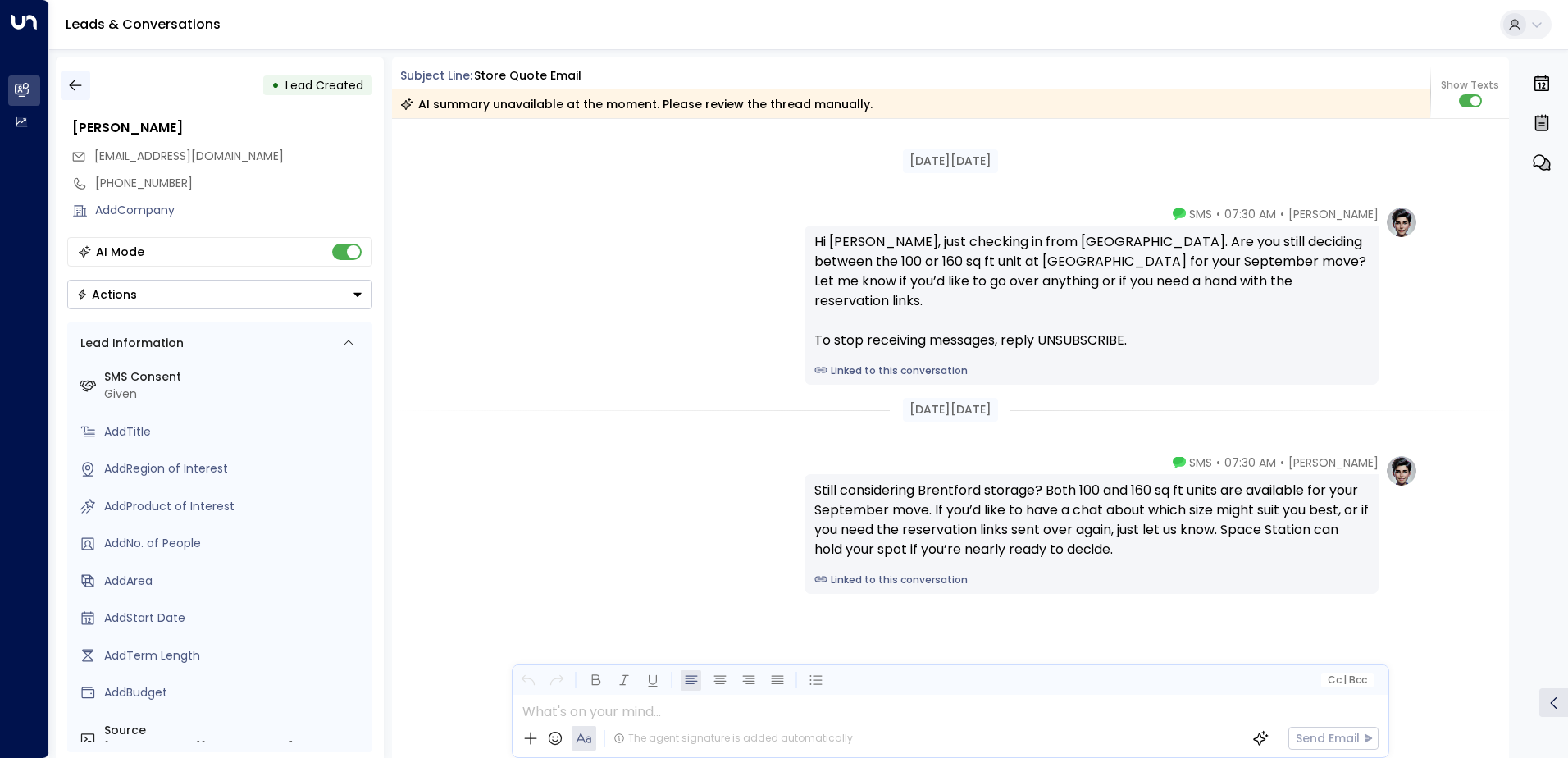
click at [70, 86] on icon "button" at bounding box center [75, 86] width 13 height 11
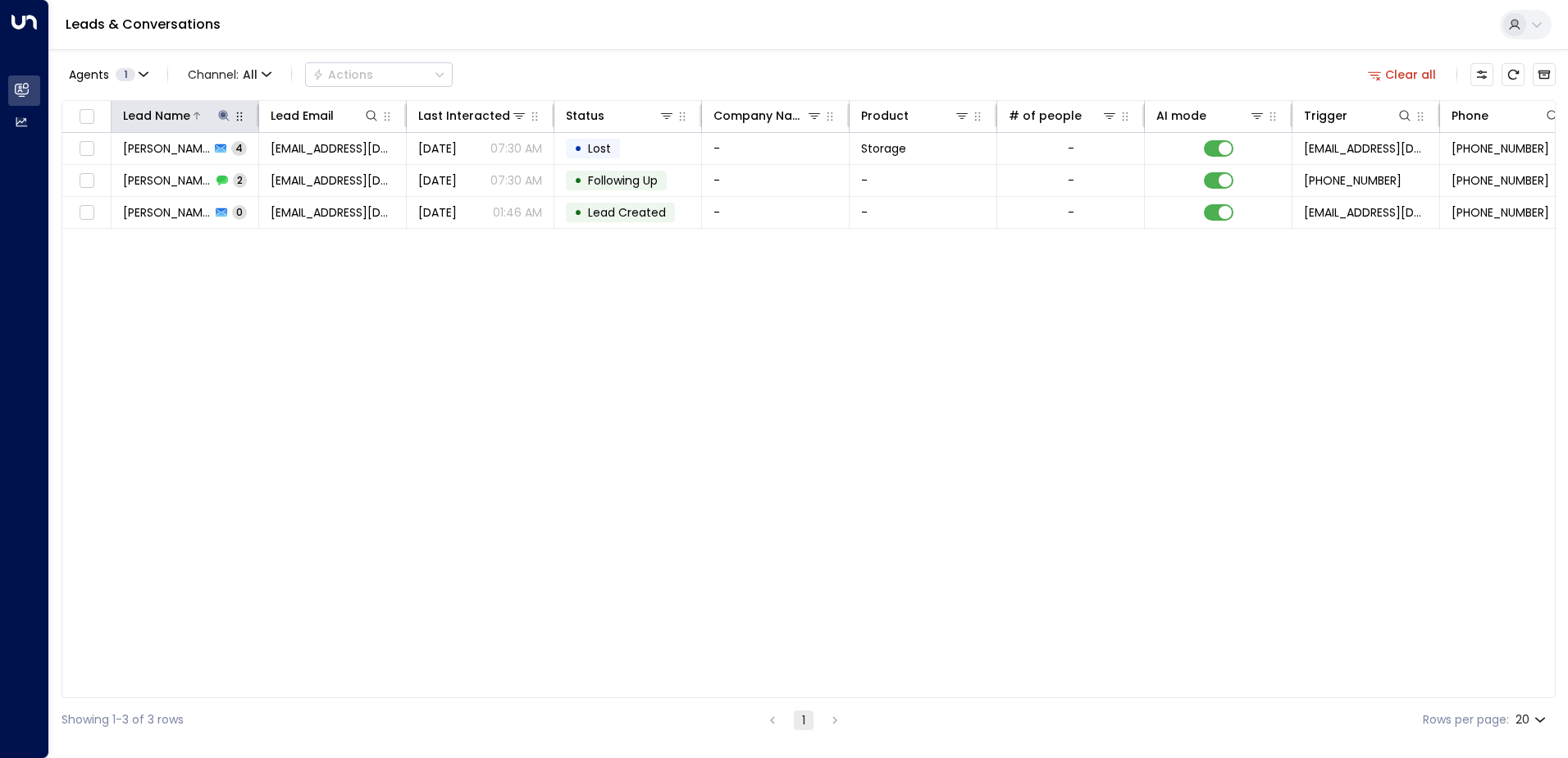
click at [223, 114] on icon at bounding box center [223, 115] width 11 height 11
drag, startPoint x: 183, startPoint y: 173, endPoint x: 119, endPoint y: 179, distance: 64.3
click at [119, 179] on input "*******" at bounding box center [213, 175] width 205 height 30
type input "**********"
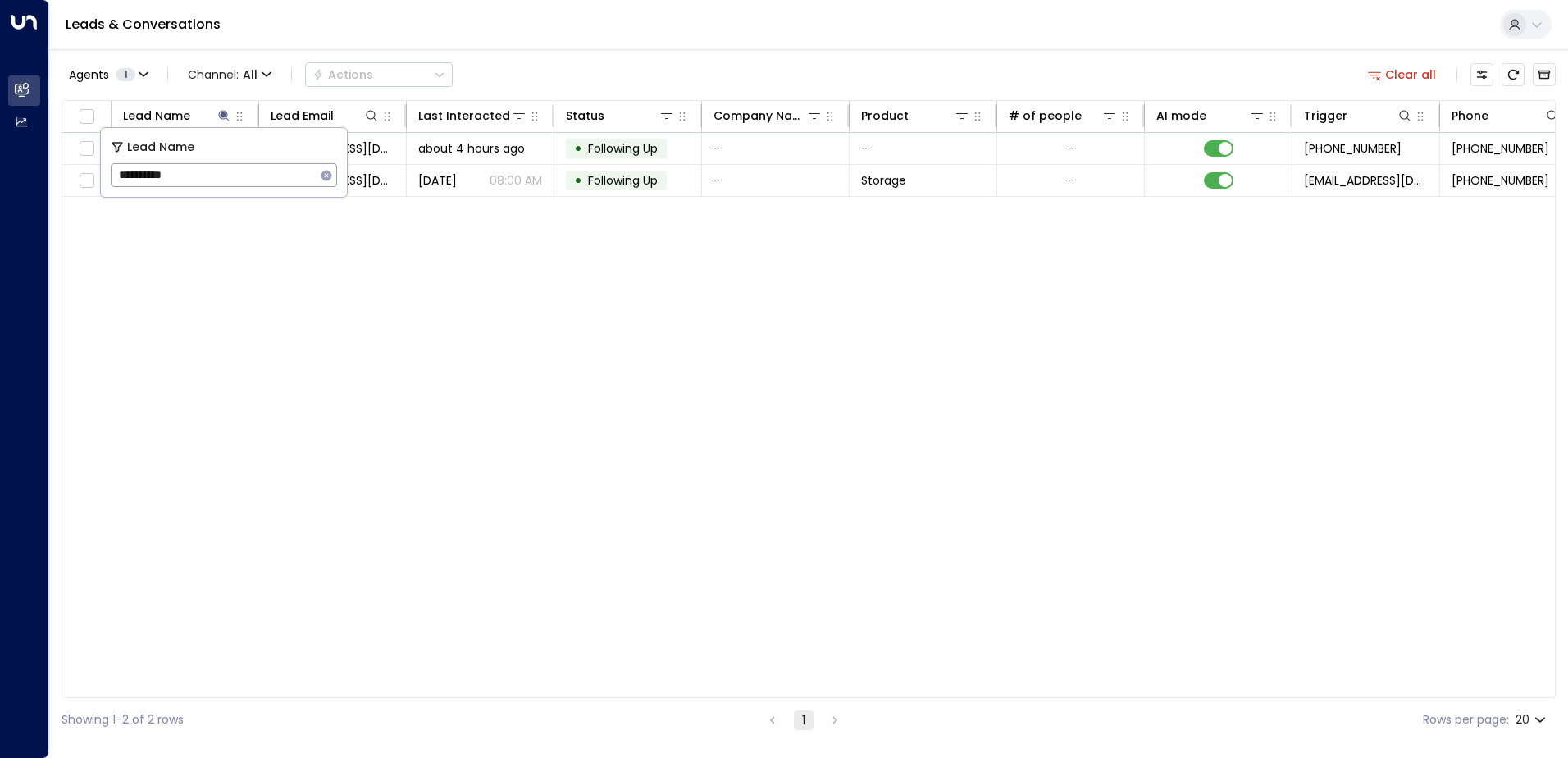
click at [354, 287] on div "Lead Name Lead Email Last Interacted Status Company Name Product # of people AI…" at bounding box center [809, 399] width 1495 height 598
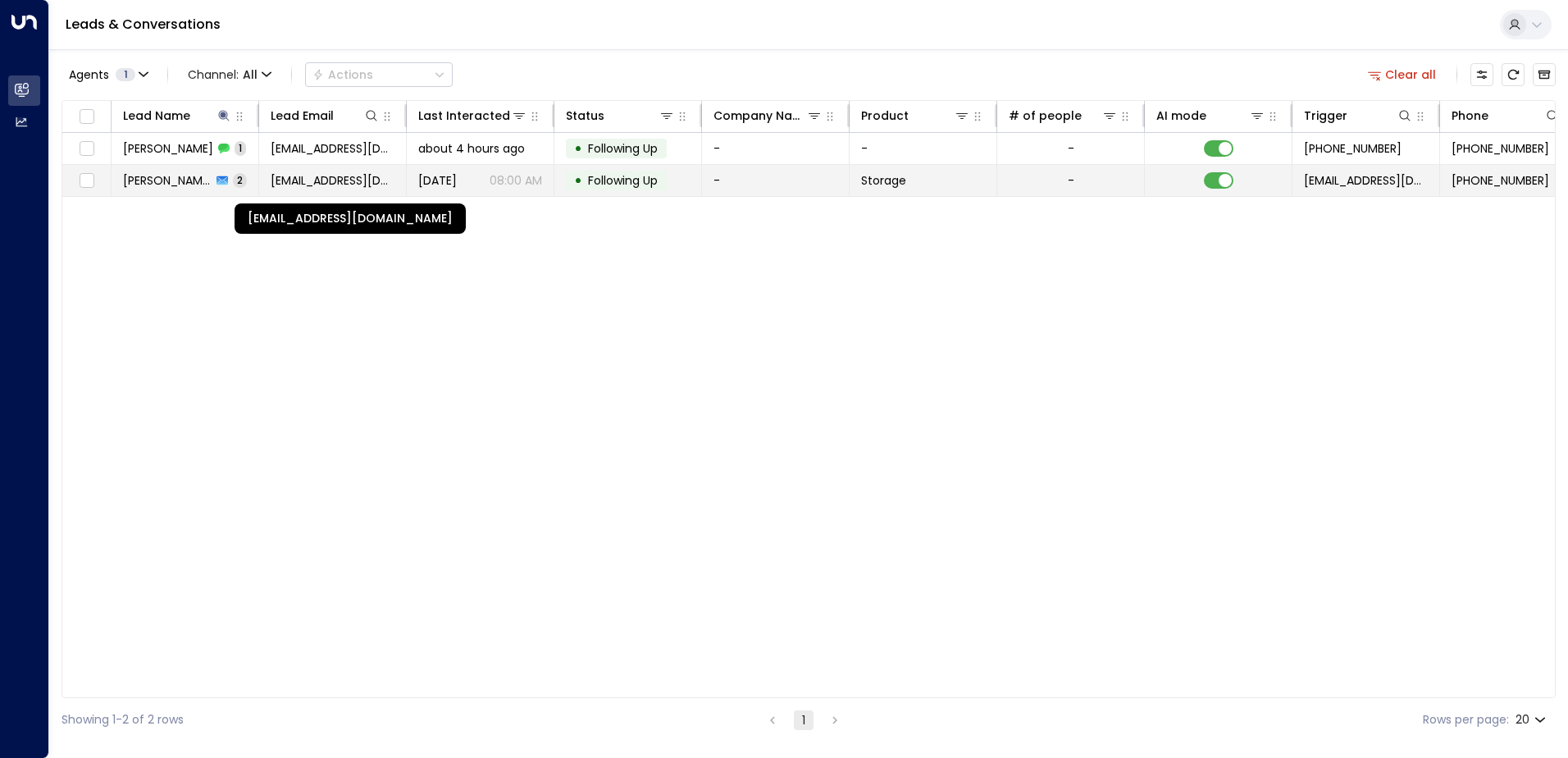
click at [393, 174] on span "[EMAIL_ADDRESS][DOMAIN_NAME]" at bounding box center [333, 181] width 124 height 16
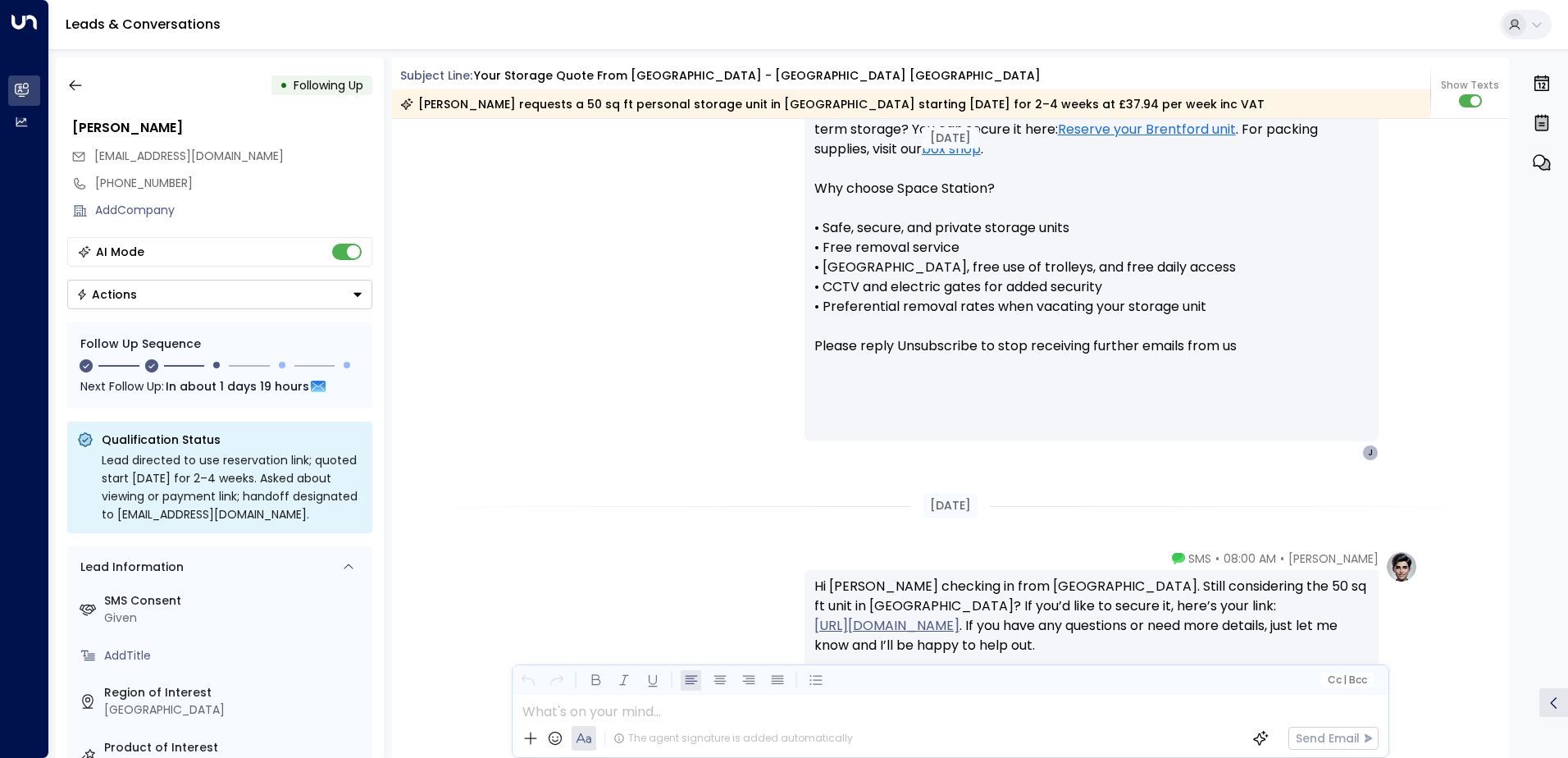
scroll to position [1431, 0]
